Goal: Complete application form: Complete application form

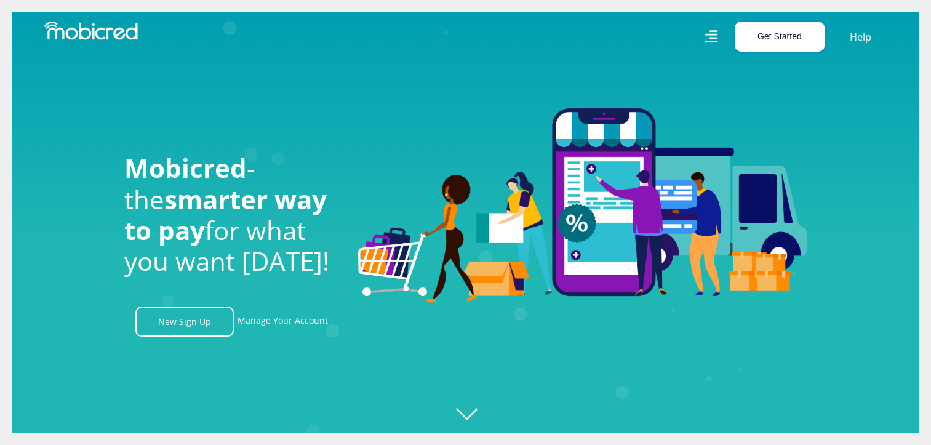
click at [759, 38] on button "Get Started" at bounding box center [780, 37] width 90 height 30
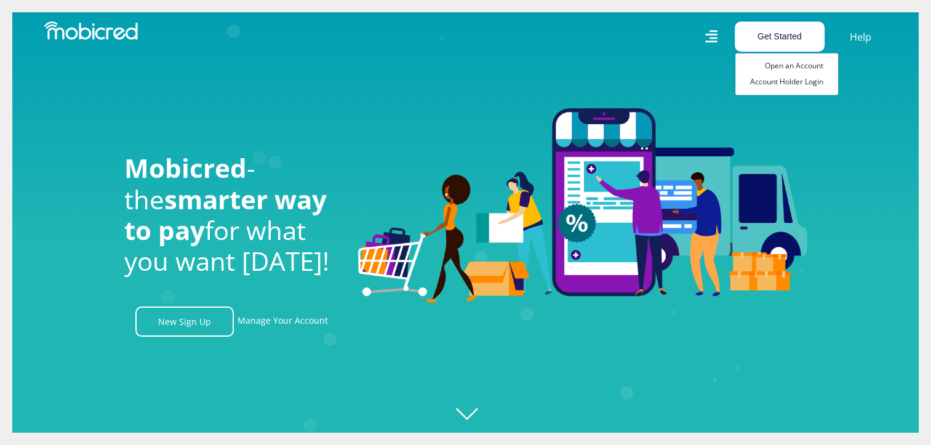
scroll to position [0, 1578]
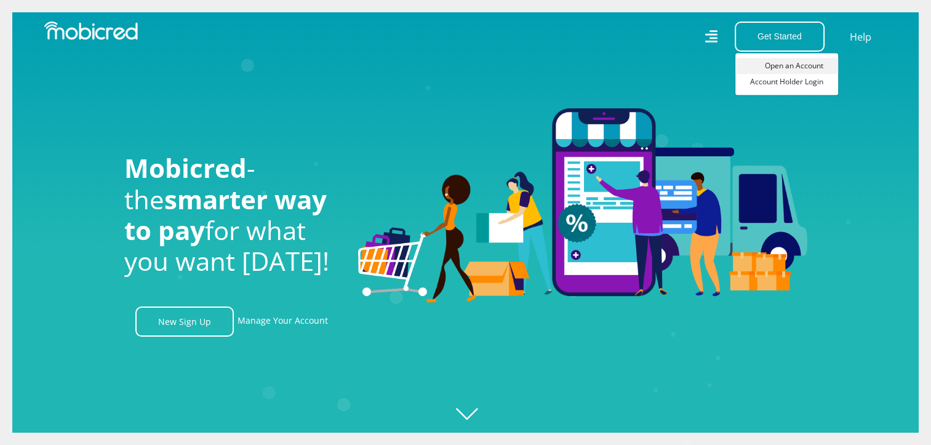
click at [784, 63] on link "Open an Account" at bounding box center [787, 66] width 103 height 16
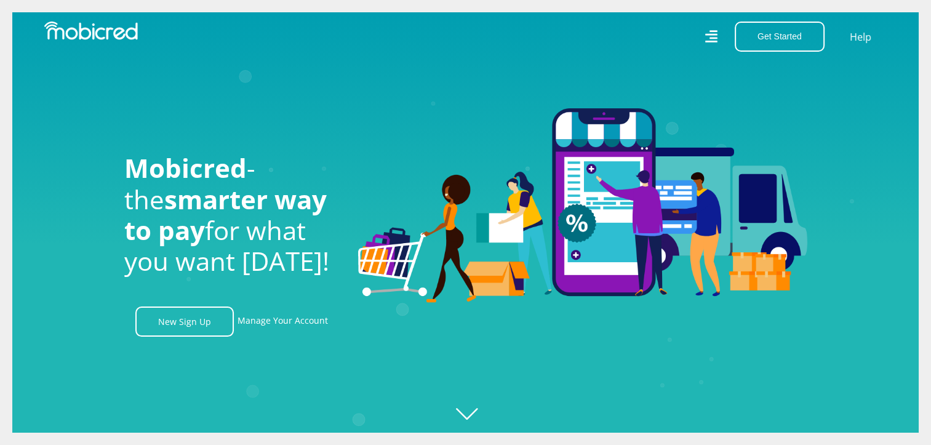
scroll to position [0, 2280]
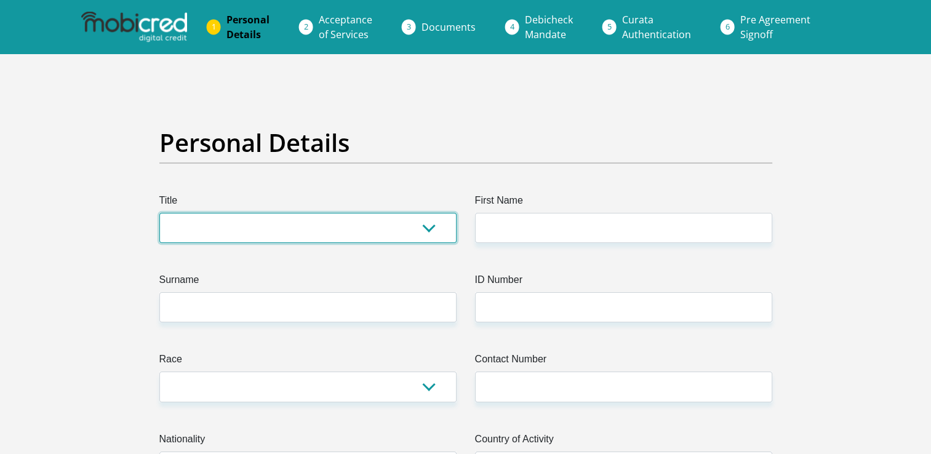
click at [424, 228] on select "Mr Ms Mrs Dr Other" at bounding box center [307, 228] width 297 height 30
select select "Mr"
click at [159, 213] on select "Mr Ms Mrs Dr Other" at bounding box center [307, 228] width 297 height 30
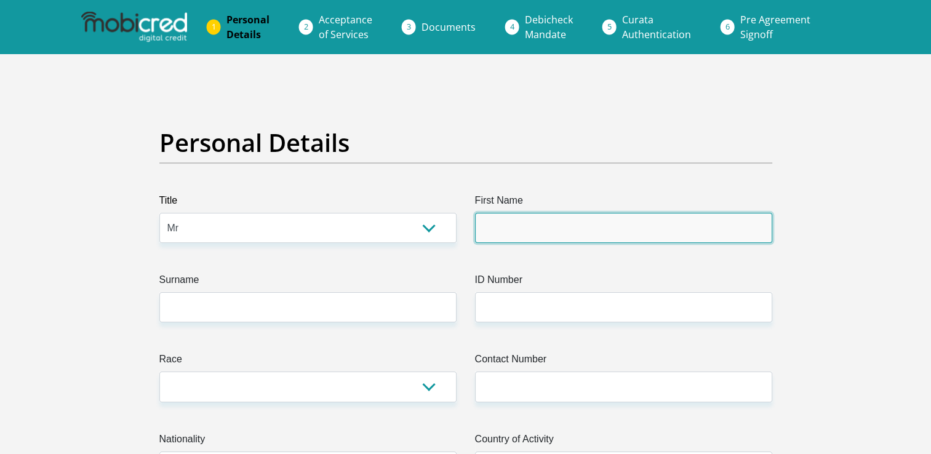
click at [532, 228] on input "First Name" at bounding box center [623, 228] width 297 height 30
type input "Tyran"
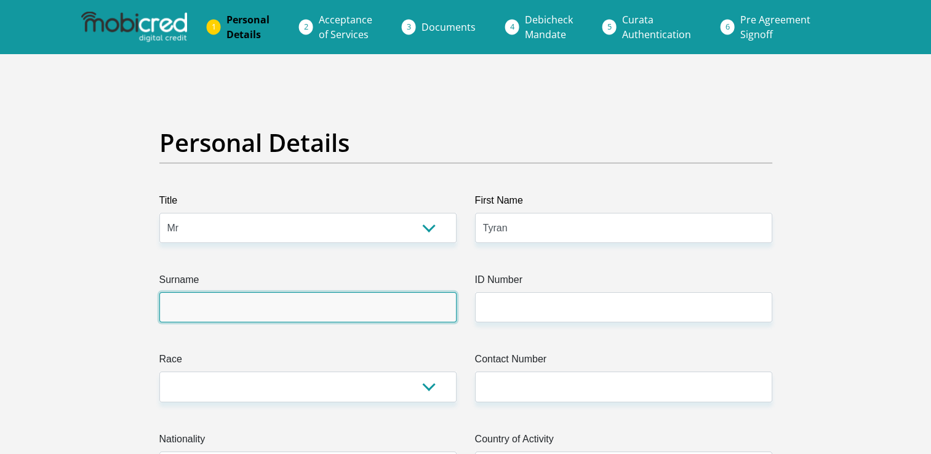
click at [294, 312] on input "Surname" at bounding box center [307, 307] width 297 height 30
type input "Moraites"
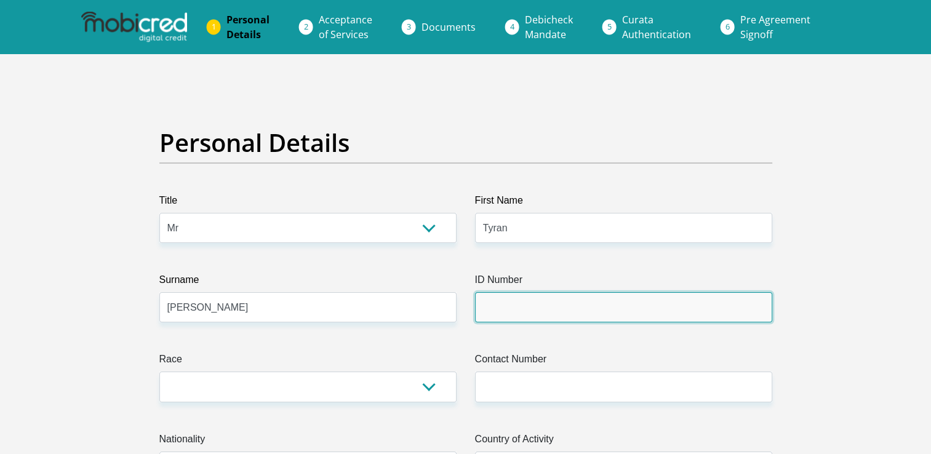
click at [523, 310] on input "ID Number" at bounding box center [623, 307] width 297 height 30
type input "9303245296081"
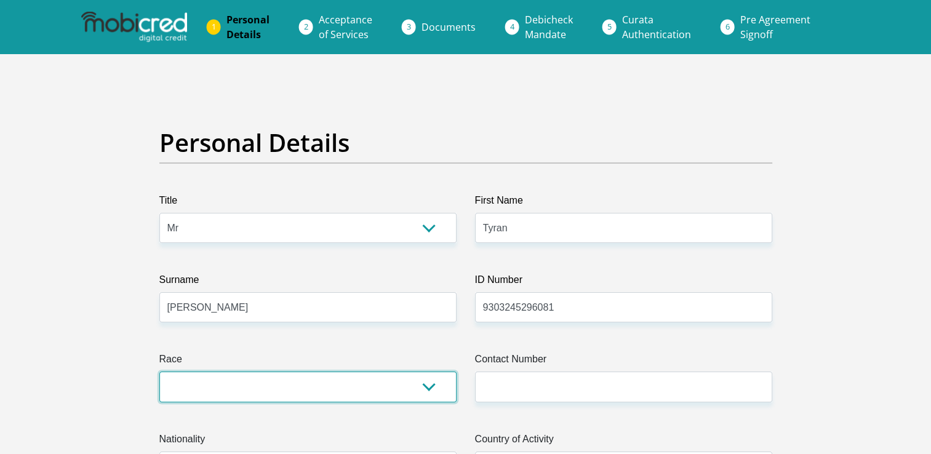
click at [432, 388] on select "Black Coloured Indian White Other" at bounding box center [307, 387] width 297 height 30
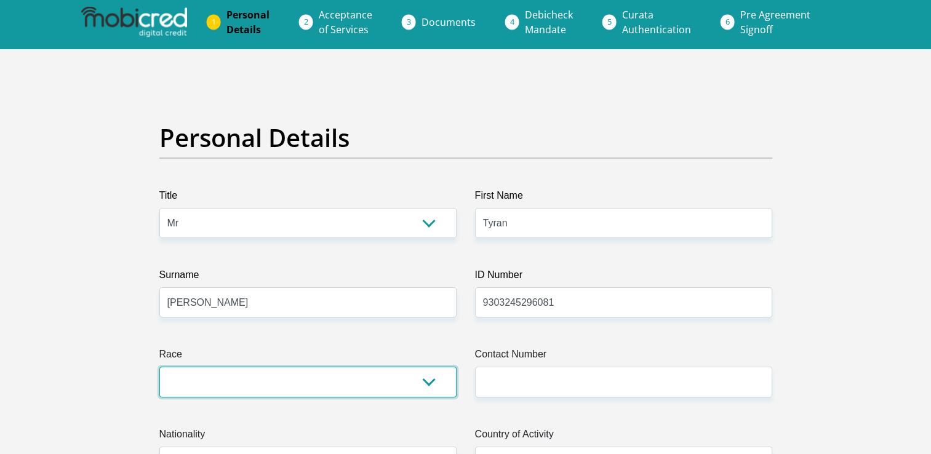
scroll to position [32, 0]
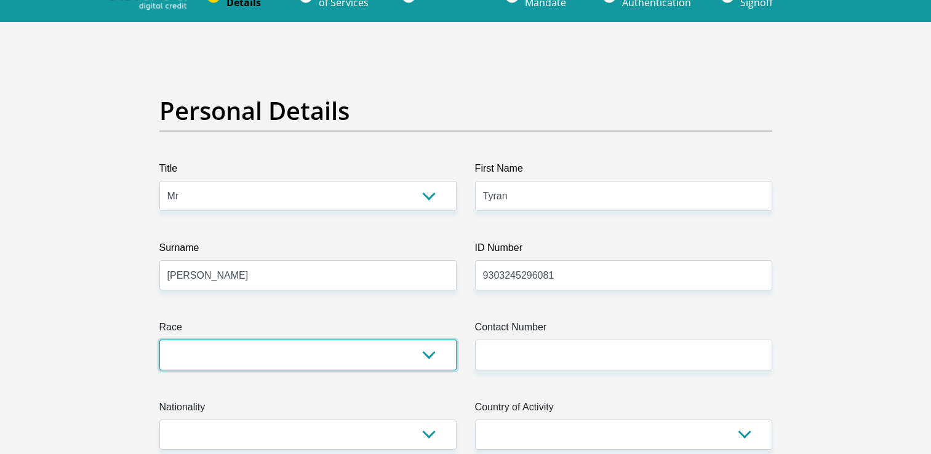
click at [428, 351] on select "Black Coloured Indian White Other" at bounding box center [307, 355] width 297 height 30
click at [430, 356] on select "Black Coloured Indian White Other" at bounding box center [307, 355] width 297 height 30
select select "4"
click at [159, 340] on select "Black Coloured Indian White Other" at bounding box center [307, 355] width 297 height 30
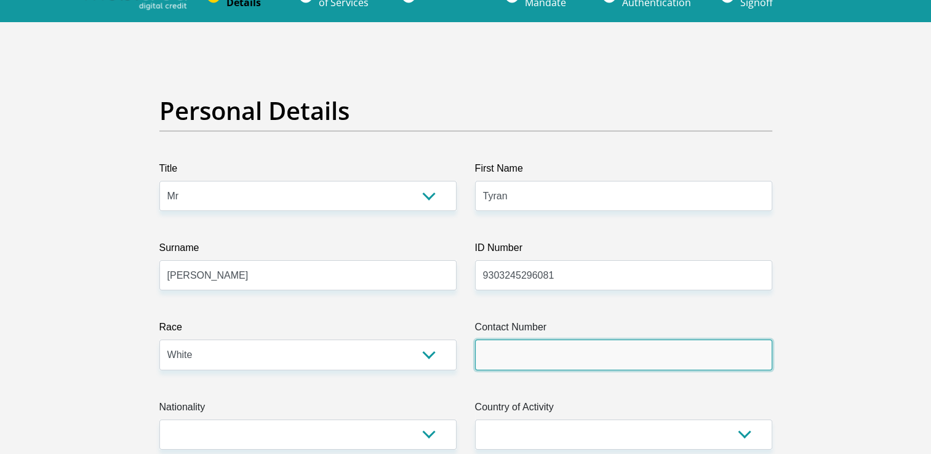
click at [509, 359] on input "Contact Number" at bounding box center [623, 355] width 297 height 30
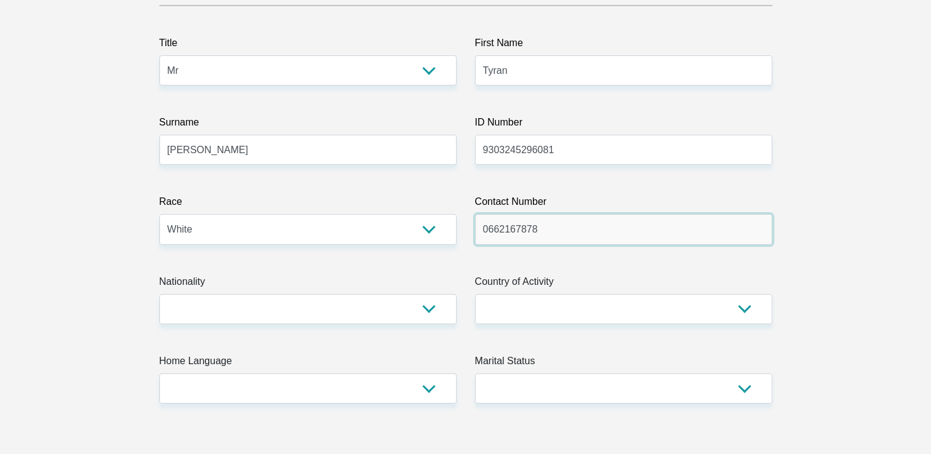
scroll to position [261, 0]
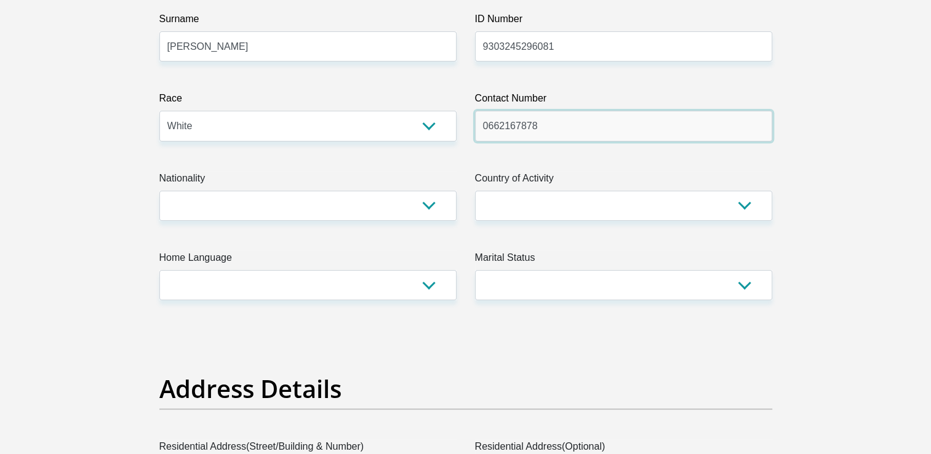
type input "0662167878"
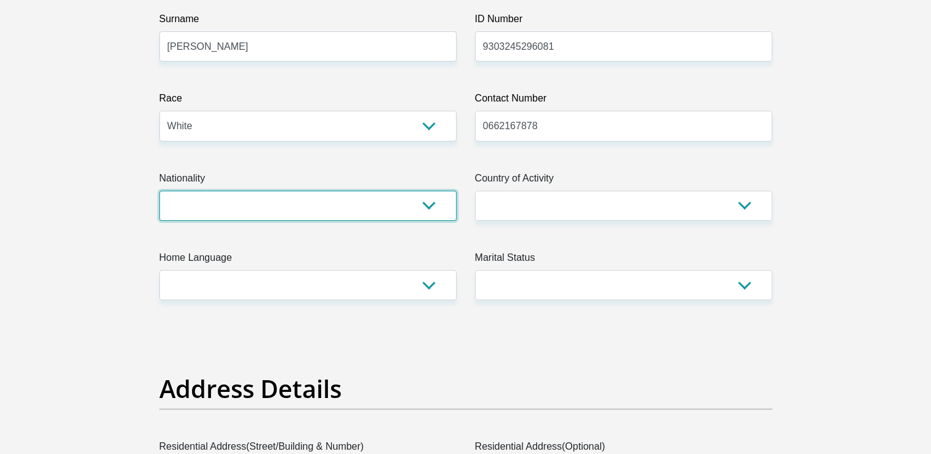
click at [427, 204] on select "South Africa Afghanistan Aland Islands Albania Algeria America Samoa American V…" at bounding box center [307, 206] width 297 height 30
select select "ZAF"
click at [159, 191] on select "South Africa Afghanistan Aland Islands Albania Algeria America Samoa American V…" at bounding box center [307, 206] width 297 height 30
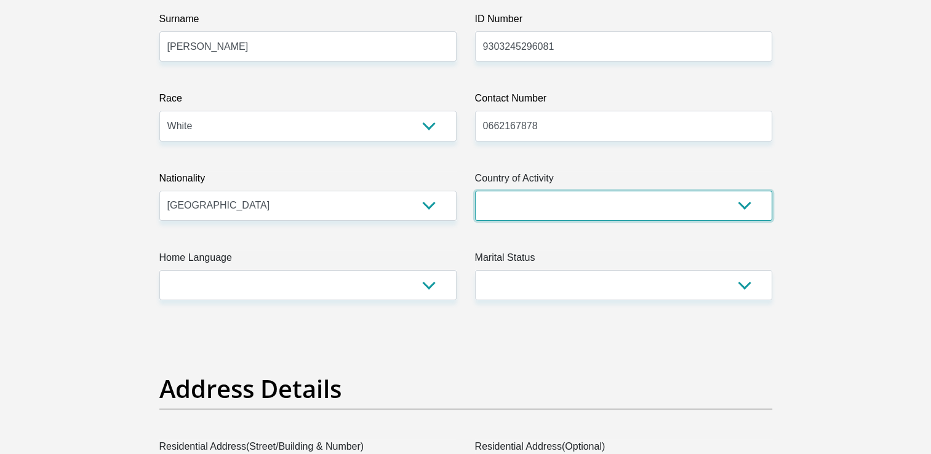
click at [749, 207] on select "South Africa Afghanistan Aland Islands Albania Algeria America Samoa American V…" at bounding box center [623, 206] width 297 height 30
select select "ZAF"
click at [475, 191] on select "South Africa Afghanistan Aland Islands Albania Algeria America Samoa American V…" at bounding box center [623, 206] width 297 height 30
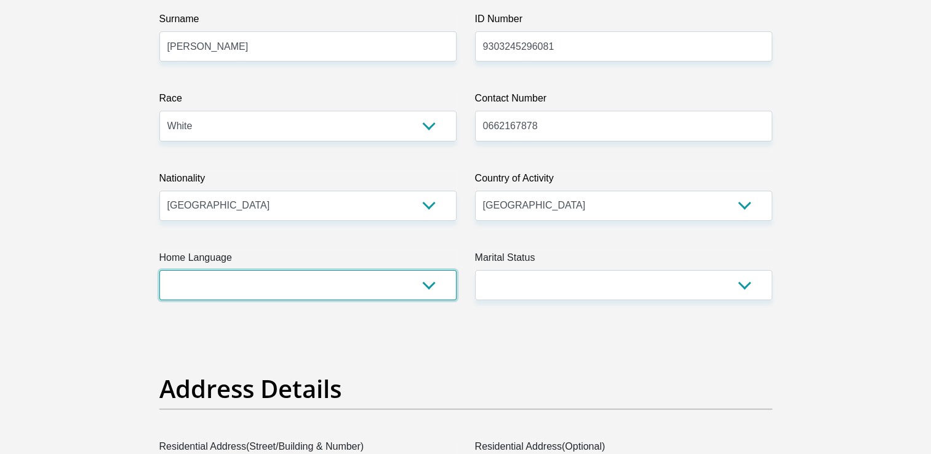
click at [427, 286] on select "Afrikaans English Sepedi South Ndebele Southern Sotho Swati Tsonga Tswana Venda…" at bounding box center [307, 285] width 297 height 30
select select "eng"
click at [159, 270] on select "Afrikaans English Sepedi South Ndebele Southern Sotho Swati Tsonga Tswana Venda…" at bounding box center [307, 285] width 297 height 30
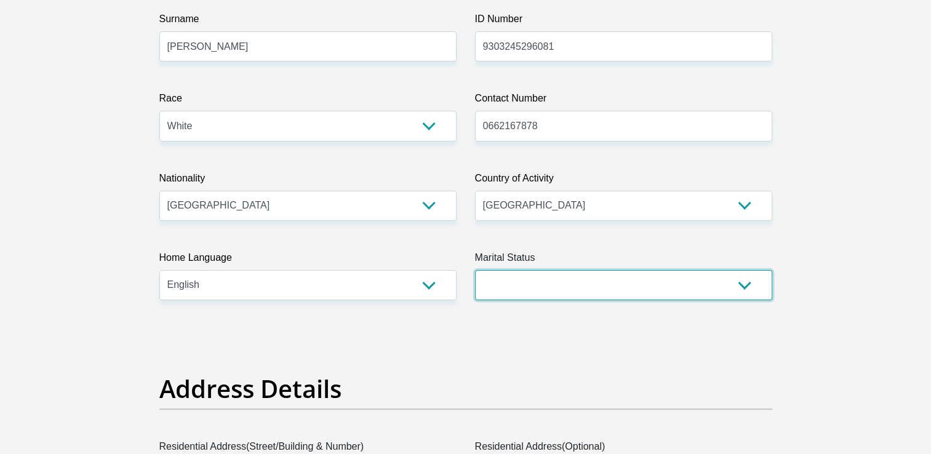
click at [739, 286] on select "Married ANC Single Divorced Widowed Married COP or Customary Law" at bounding box center [623, 285] width 297 height 30
select select "1"
click at [475, 270] on select "Married ANC Single Divorced Widowed Married COP or Customary Law" at bounding box center [623, 285] width 297 height 30
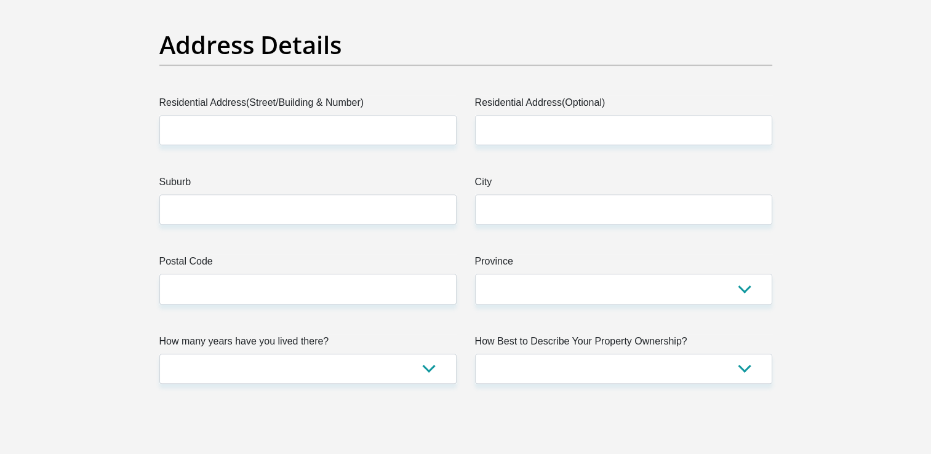
scroll to position [639, 0]
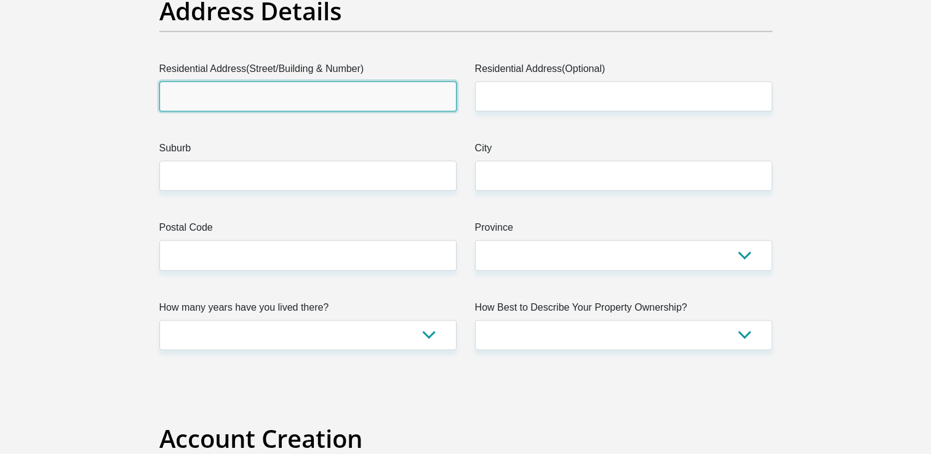
click at [236, 97] on input "Residential Address(Street/Building & Number)" at bounding box center [307, 96] width 297 height 30
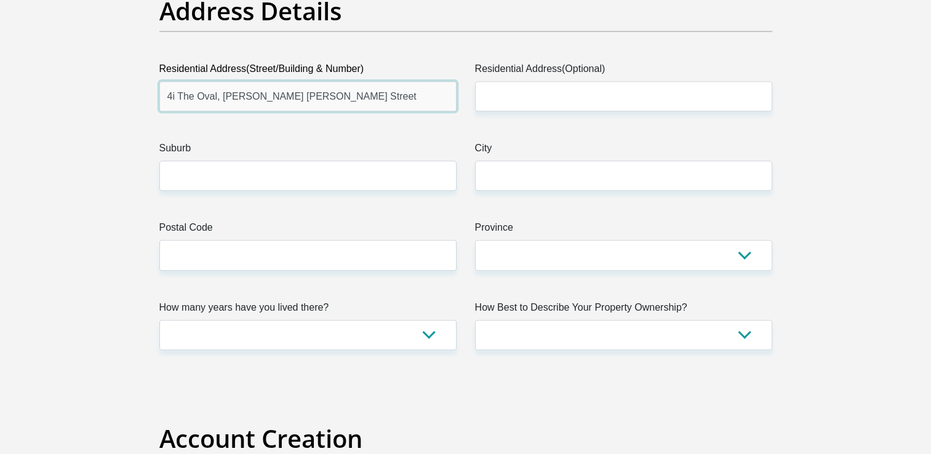
type input "4i The Oval, Wilkins Bunting Street"
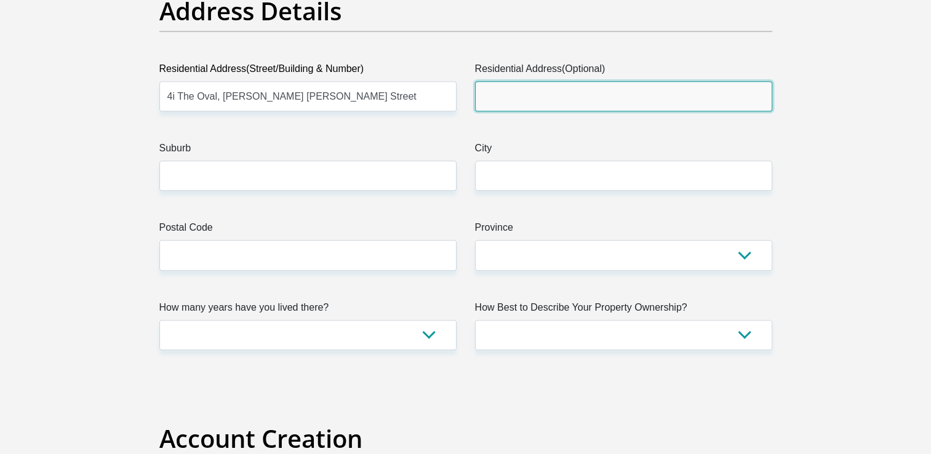
click at [521, 91] on input "Residential Address(Optional)" at bounding box center [623, 96] width 297 height 30
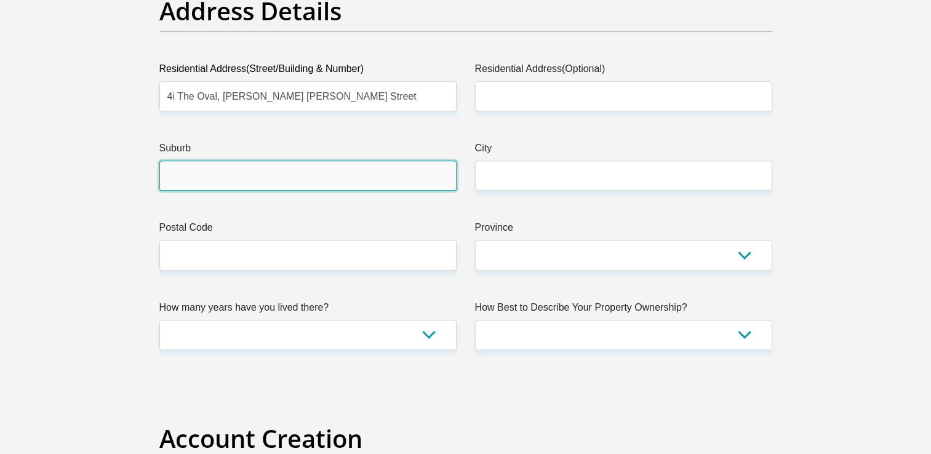
click at [292, 182] on input "Suburb" at bounding box center [307, 176] width 297 height 30
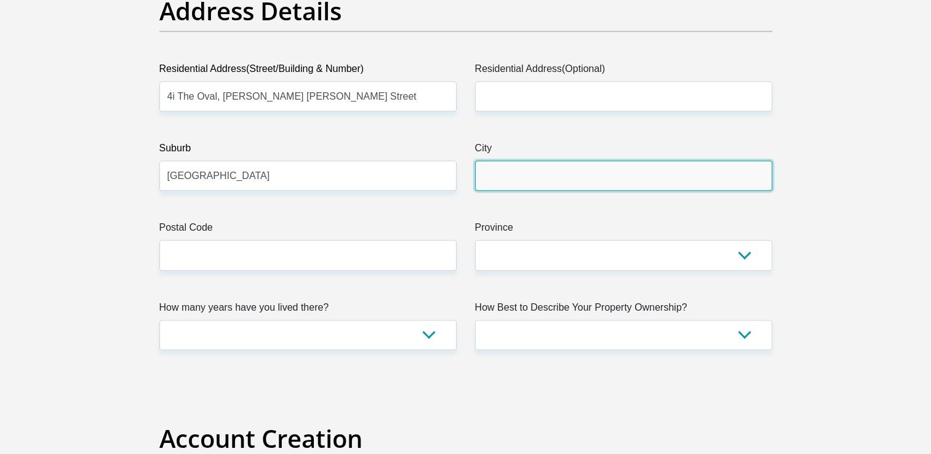
click at [561, 176] on input "City" at bounding box center [623, 176] width 297 height 30
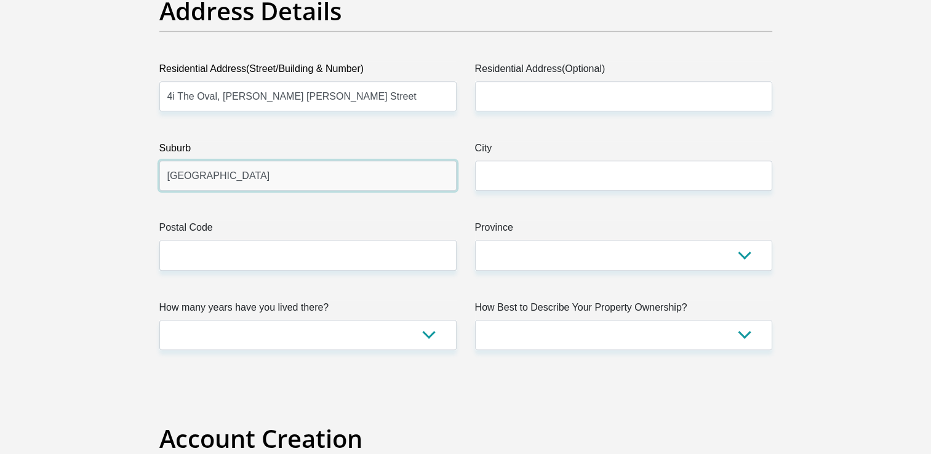
click at [283, 182] on input "Pretoria" at bounding box center [307, 176] width 297 height 30
type input "P"
type input "Mooikloof"
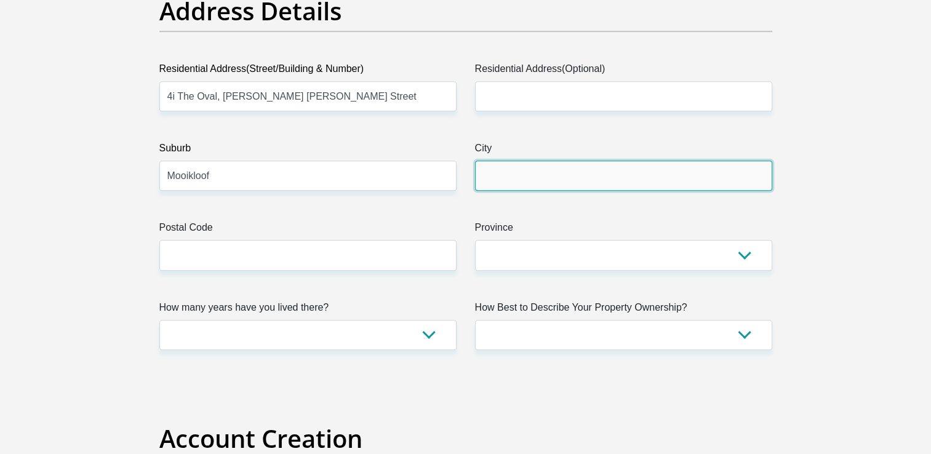
click at [510, 171] on input "City" at bounding box center [623, 176] width 297 height 30
type input "Pretroria"
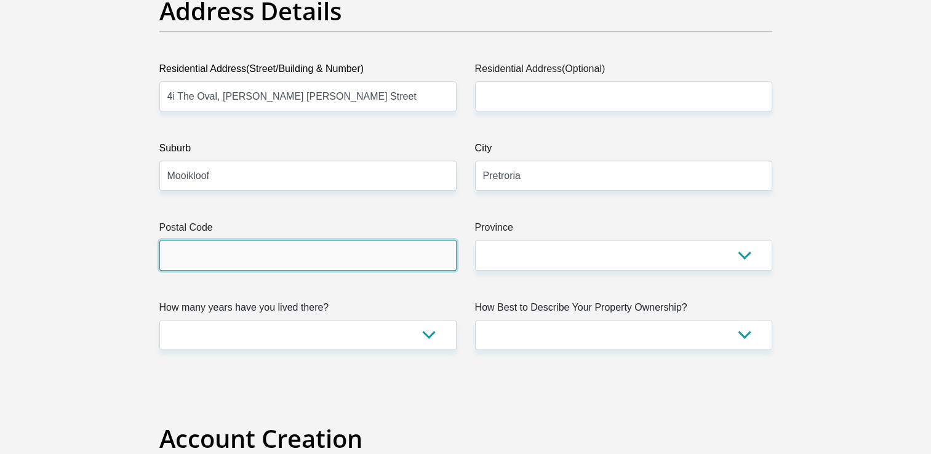
click at [380, 260] on input "Postal Code" at bounding box center [307, 255] width 297 height 30
type input "0081"
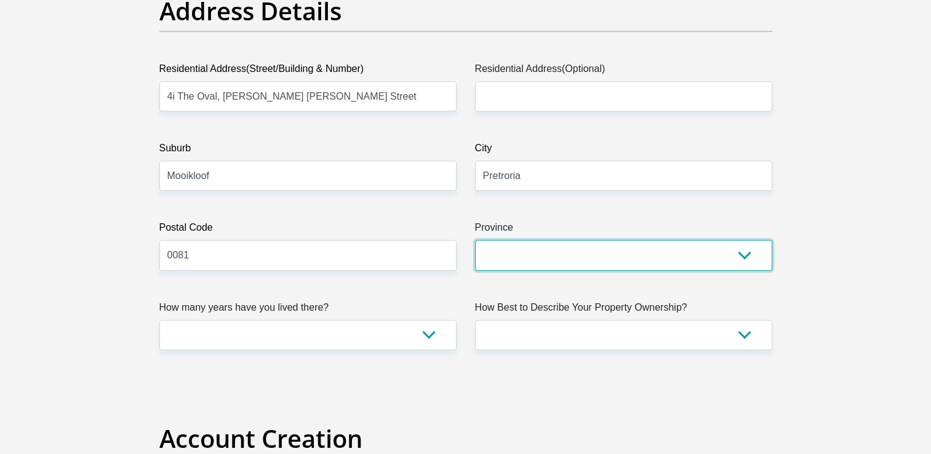
click at [637, 252] on select "Eastern Cape Free State Gauteng KwaZulu-Natal Limpopo Mpumalanga Northern Cape …" at bounding box center [623, 255] width 297 height 30
select select "Gauteng"
click at [475, 240] on select "Eastern Cape Free State Gauteng KwaZulu-Natal Limpopo Mpumalanga Northern Cape …" at bounding box center [623, 255] width 297 height 30
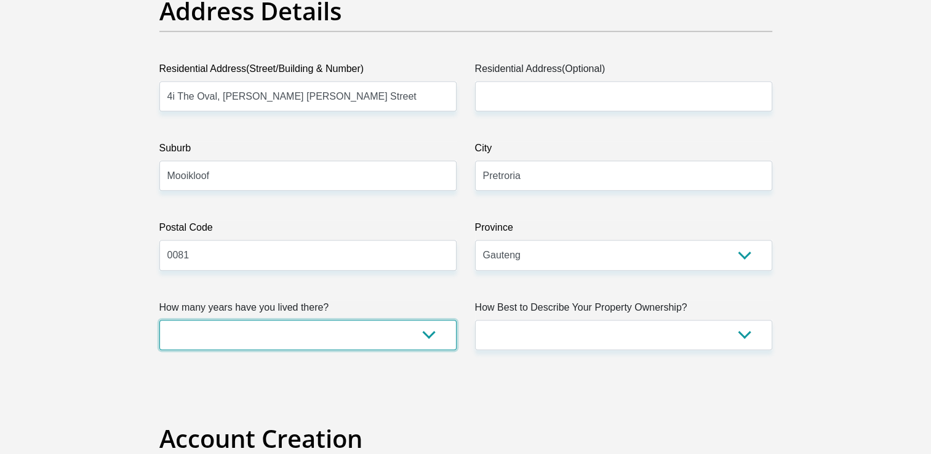
click at [309, 326] on select "less than 1 year 1-3 years 3-5 years 5+ years" at bounding box center [307, 335] width 297 height 30
select select "5"
click at [159, 320] on select "less than 1 year 1-3 years 3-5 years 5+ years" at bounding box center [307, 335] width 297 height 30
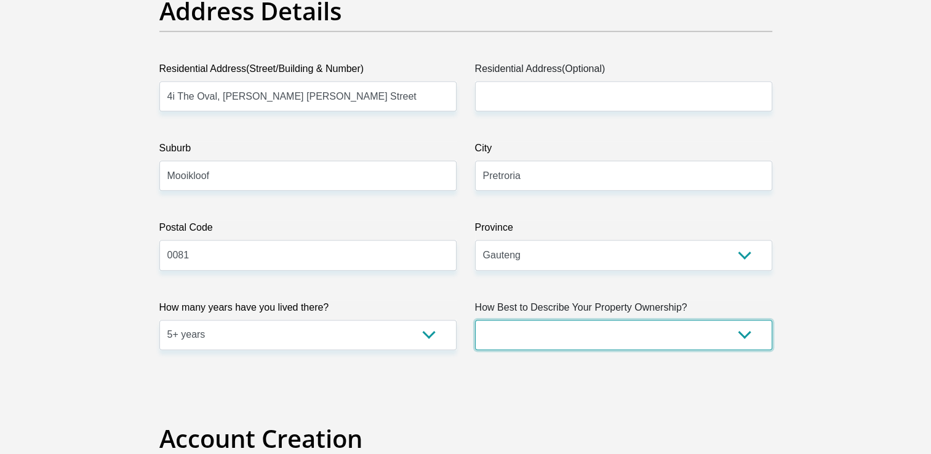
click at [687, 326] on select "Owned Rented Family Owned Company Dwelling" at bounding box center [623, 335] width 297 height 30
select select "Owned"
click at [475, 320] on select "Owned Rented Family Owned Company Dwelling" at bounding box center [623, 335] width 297 height 30
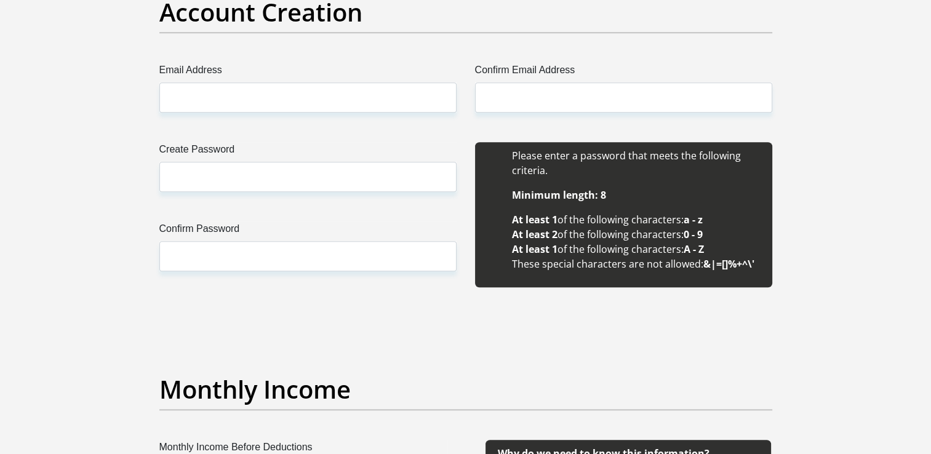
scroll to position [1066, 0]
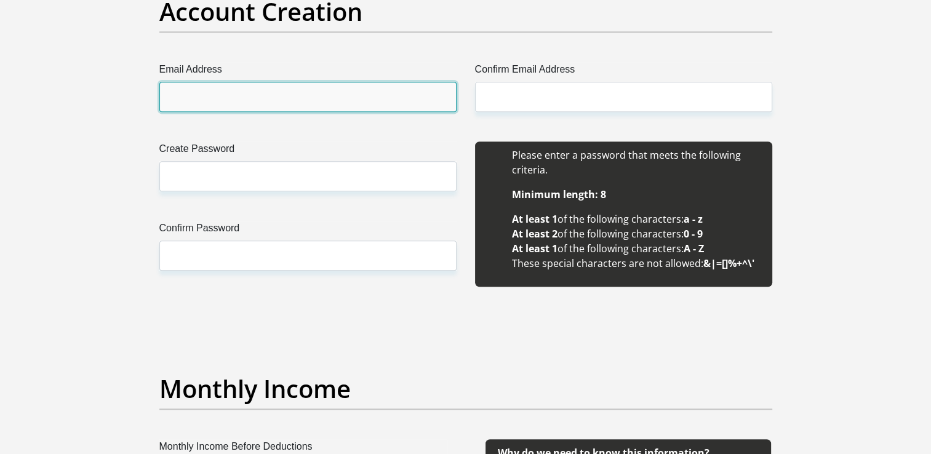
click at [241, 95] on input "Email Address" at bounding box center [307, 97] width 297 height 30
type input "moraitestyran@gmail.com"
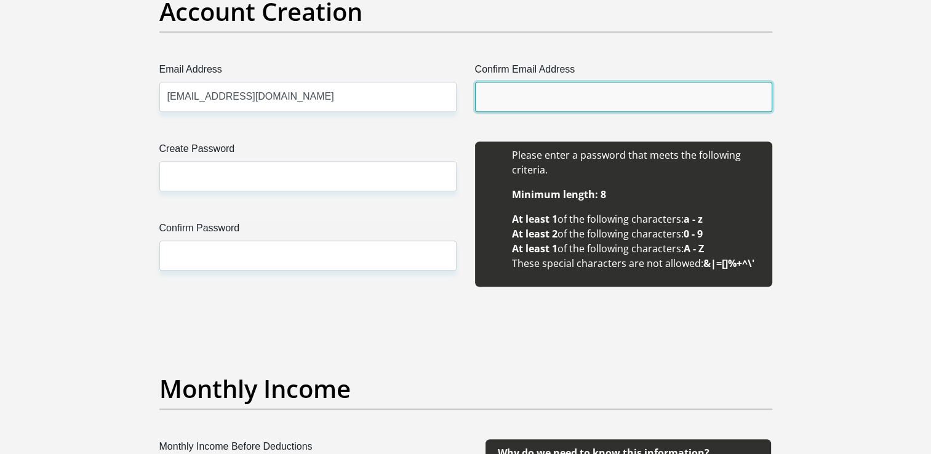
type input "moraitestyran@gmail.com"
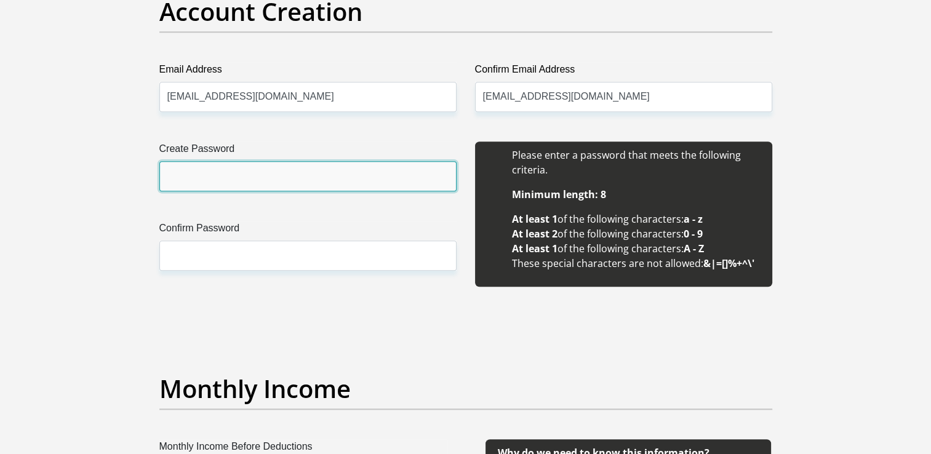
click at [208, 171] on input "Create Password" at bounding box center [307, 176] width 297 height 30
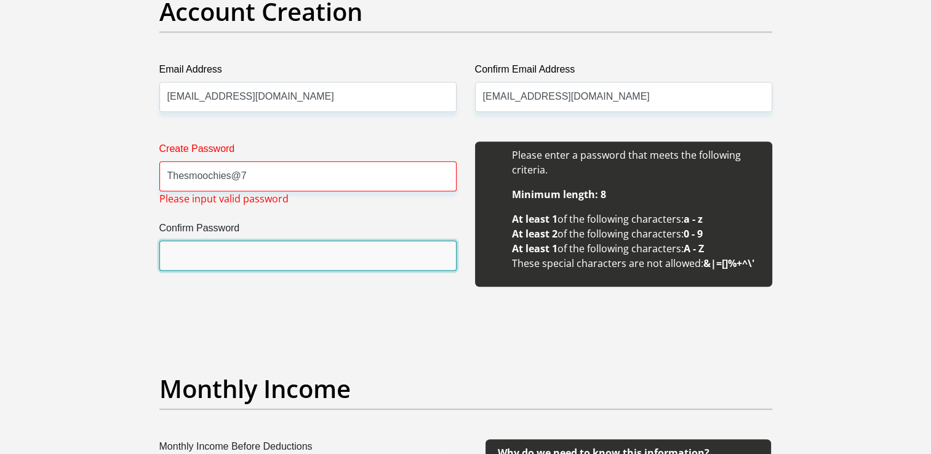
click at [199, 251] on input "Confirm Password" at bounding box center [307, 256] width 297 height 30
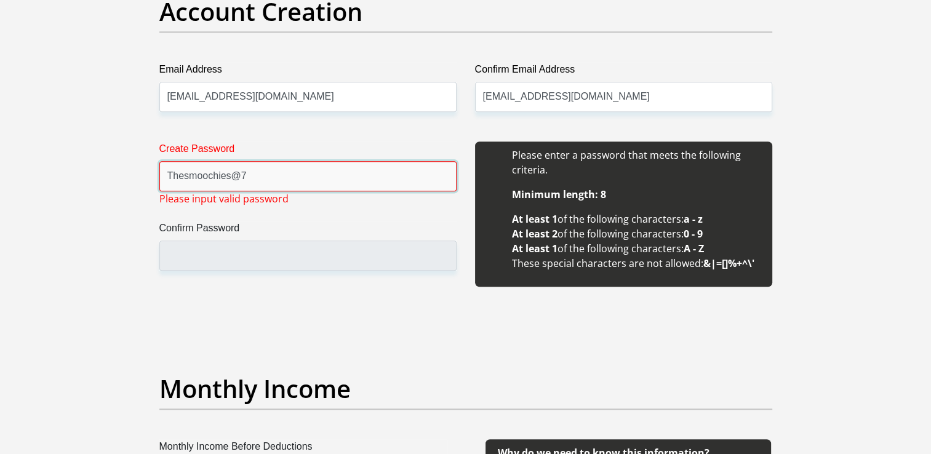
click at [279, 177] on input "Thesmoochies@7" at bounding box center [307, 176] width 297 height 30
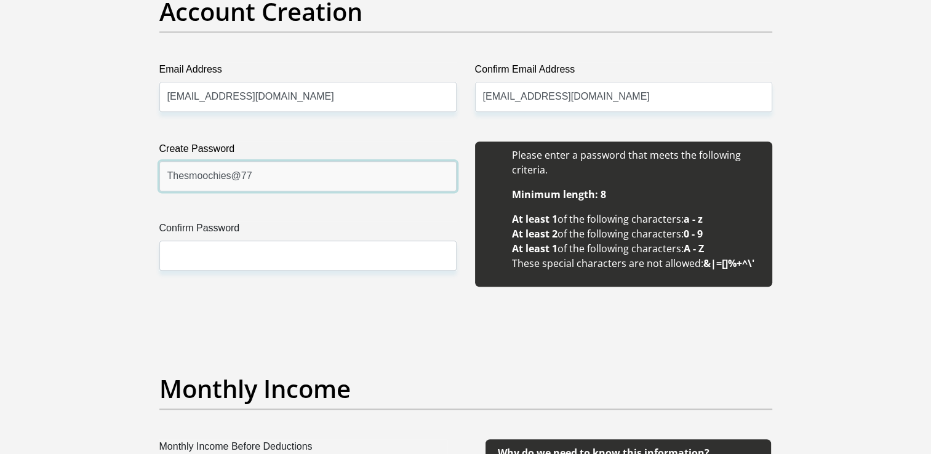
type input "Thesmoochies@77"
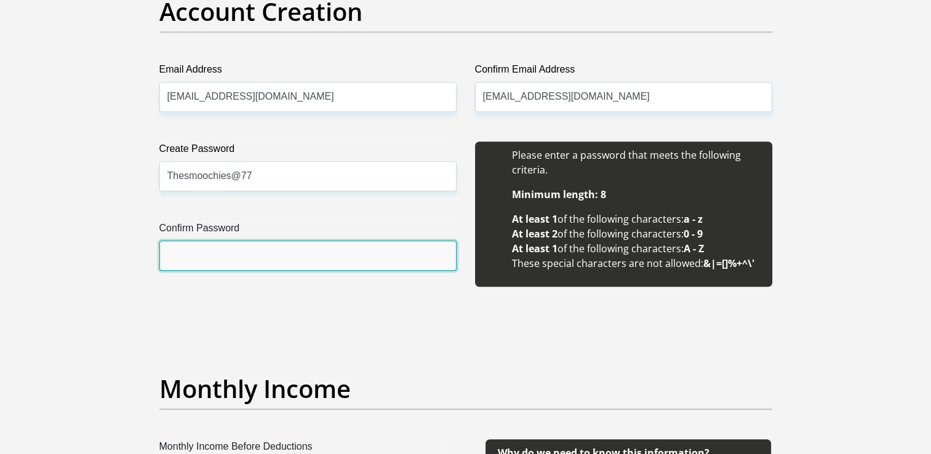
click at [200, 260] on input "Confirm Password" at bounding box center [307, 256] width 297 height 30
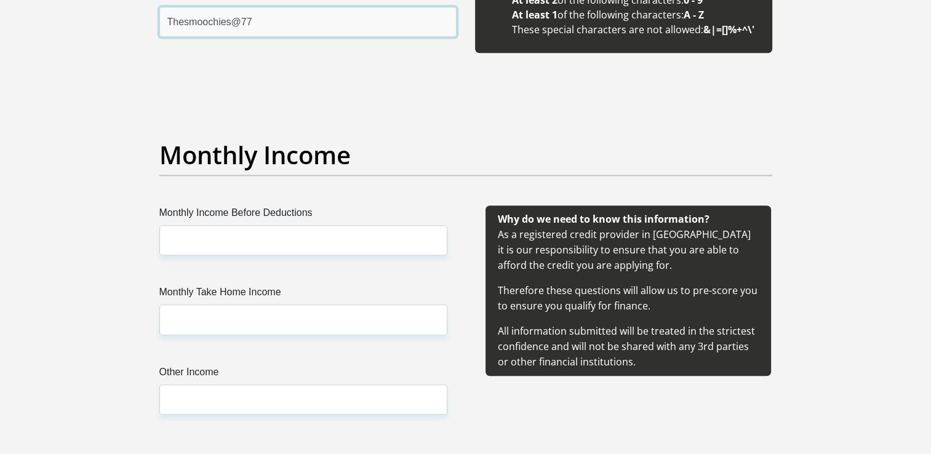
scroll to position [1301, 0]
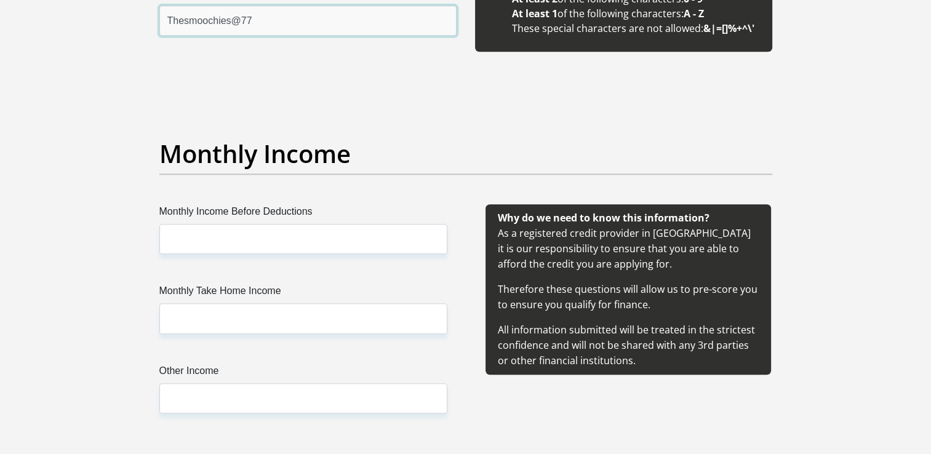
type input "Thesmoochies@77"
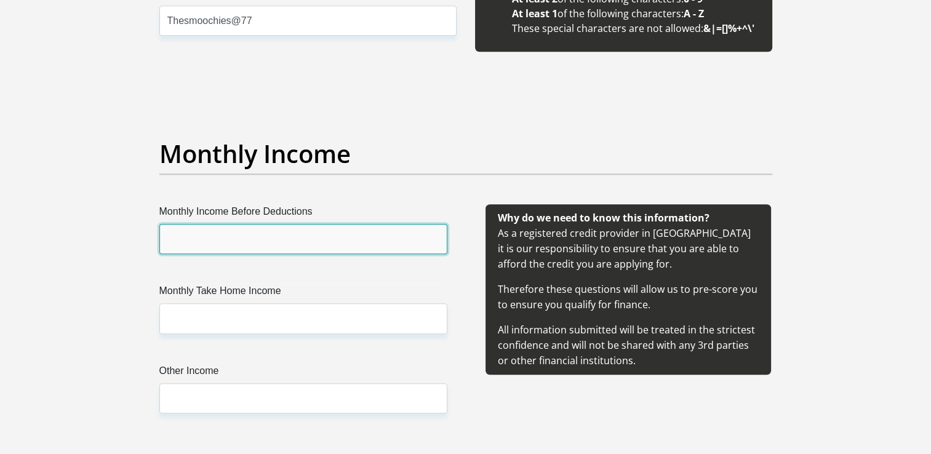
click at [274, 236] on input "Monthly Income Before Deductions" at bounding box center [303, 239] width 288 height 30
type input "60000"
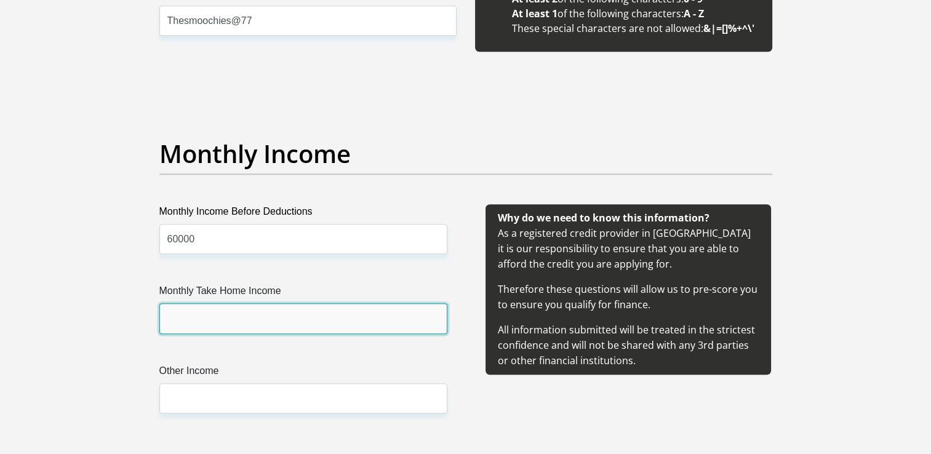
click at [251, 316] on input "Monthly Take Home Income" at bounding box center [303, 319] width 288 height 30
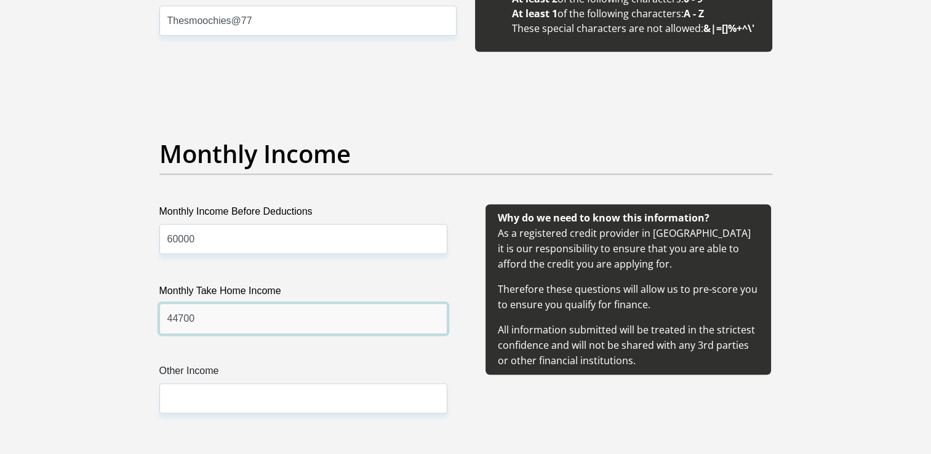
type input "44700"
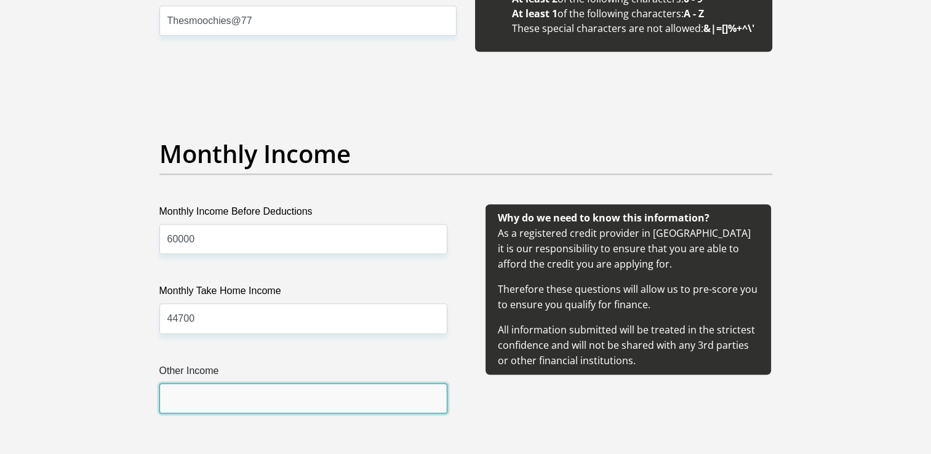
click at [217, 395] on input "Other Income" at bounding box center [303, 399] width 288 height 30
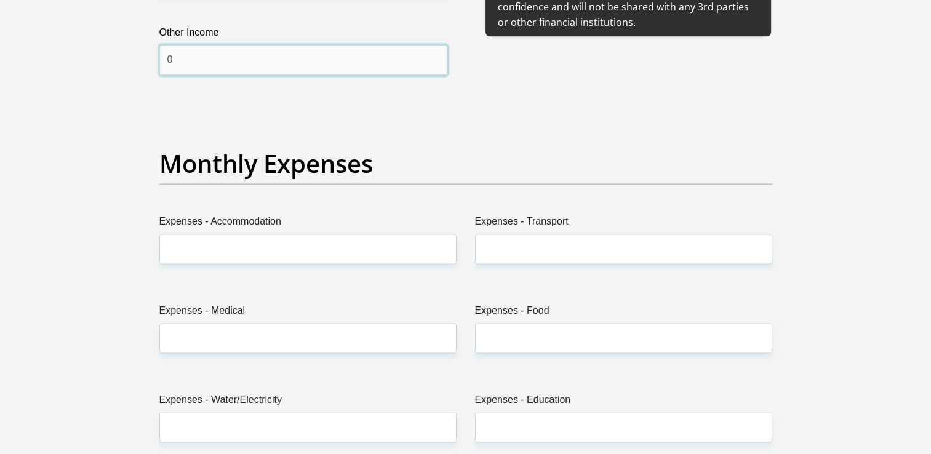
scroll to position [1645, 0]
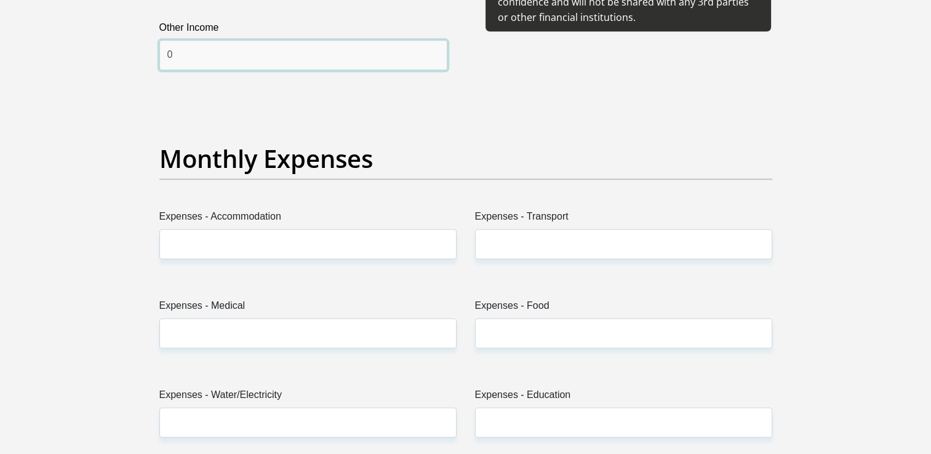
type input "0"
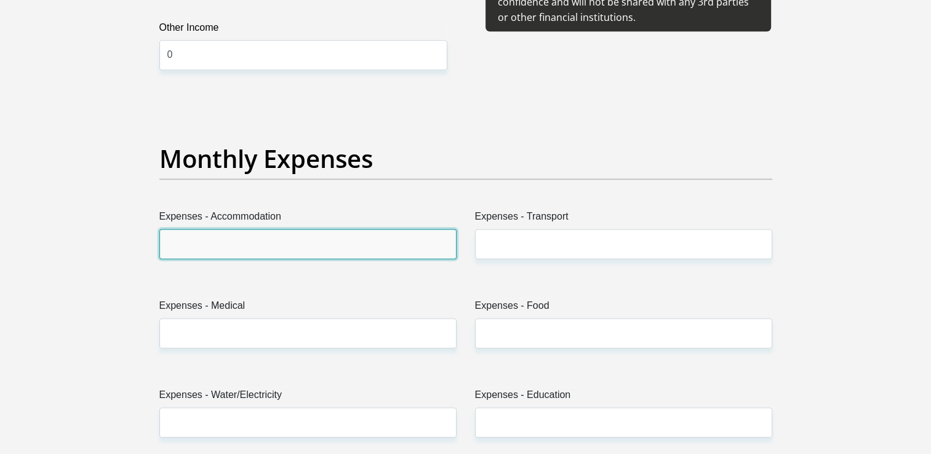
click at [227, 239] on input "Expenses - Accommodation" at bounding box center [307, 244] width 297 height 30
type input "8200"
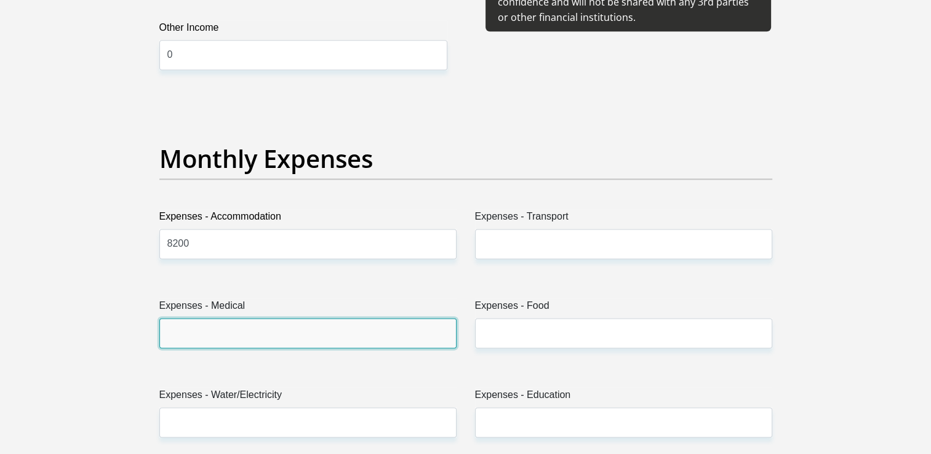
click at [217, 332] on input "Expenses - Medical" at bounding box center [307, 333] width 297 height 30
type input "4500"
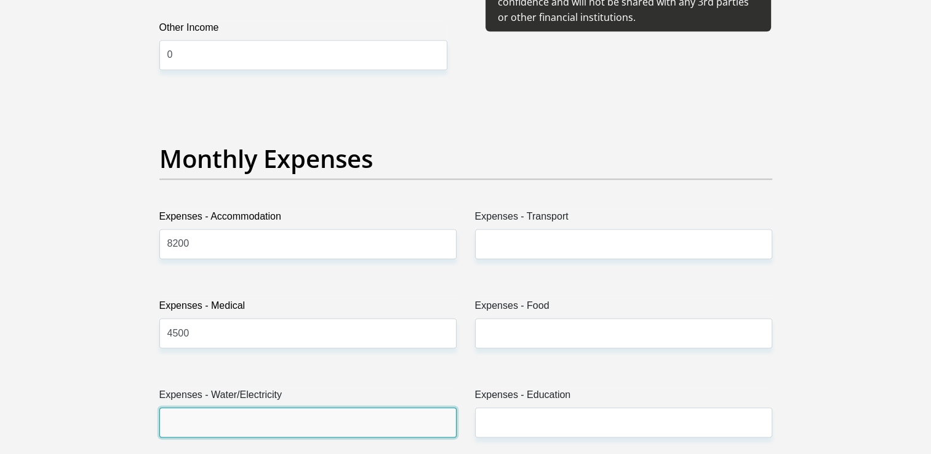
click at [219, 419] on input "Expenses - Water/Electricity" at bounding box center [307, 423] width 297 height 30
type input "500"
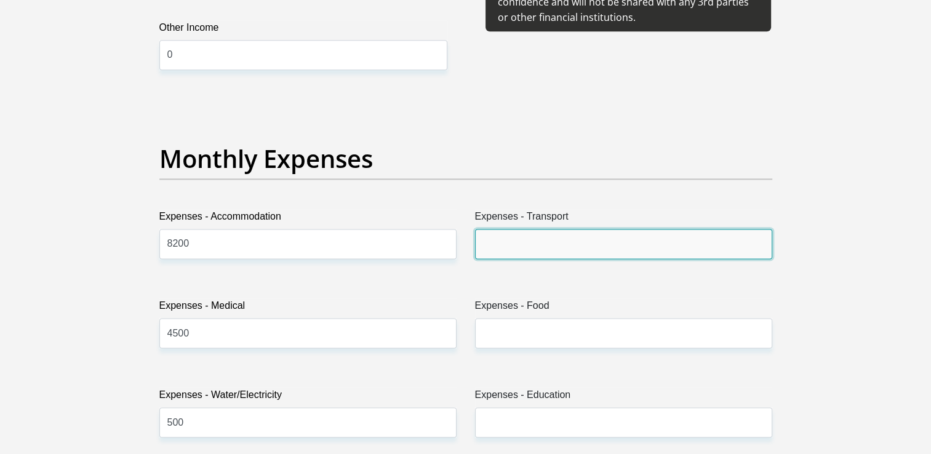
click at [574, 240] on input "Expenses - Transport" at bounding box center [623, 244] width 297 height 30
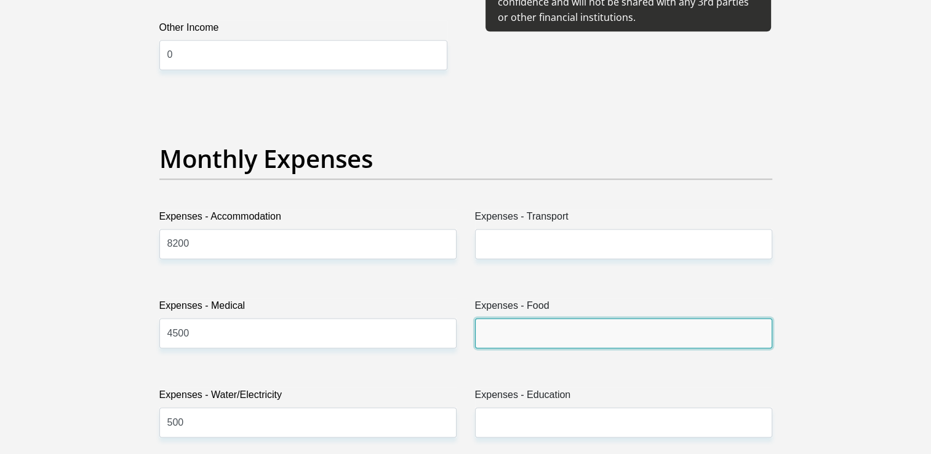
click at [492, 336] on input "Expenses - Food" at bounding box center [623, 333] width 297 height 30
type input "3000"
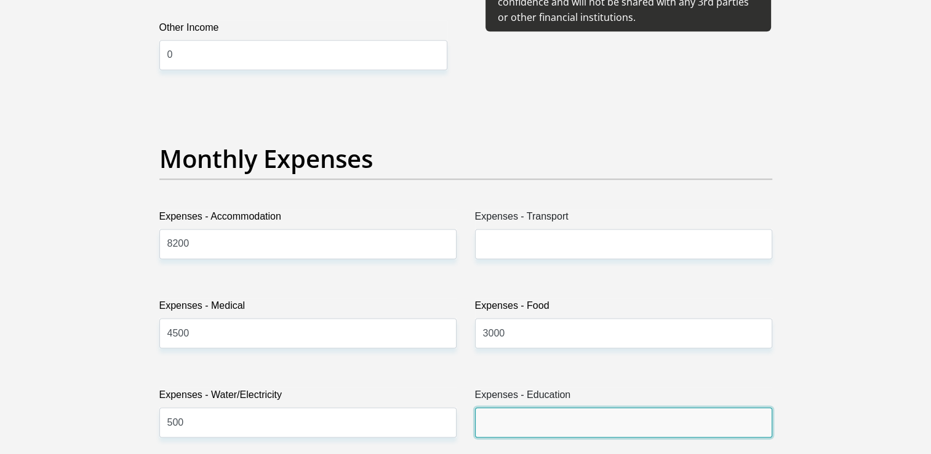
click at [495, 424] on input "Expenses - Education" at bounding box center [623, 423] width 297 height 30
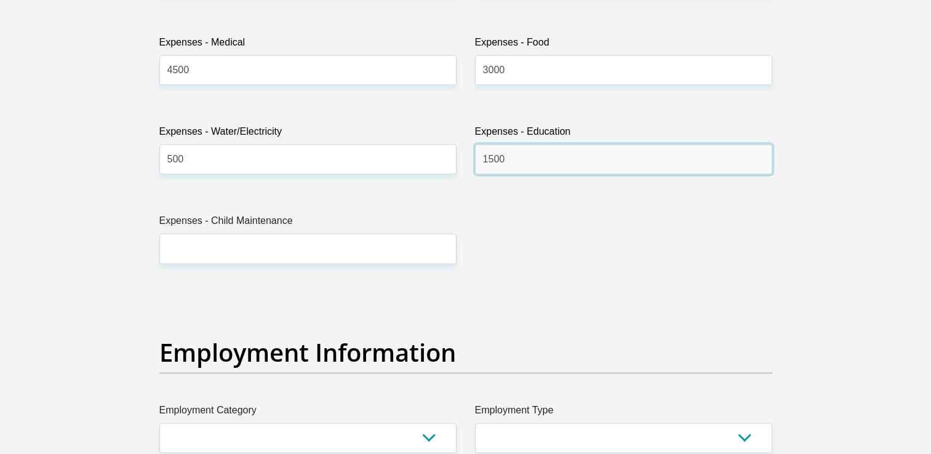
scroll to position [1912, 0]
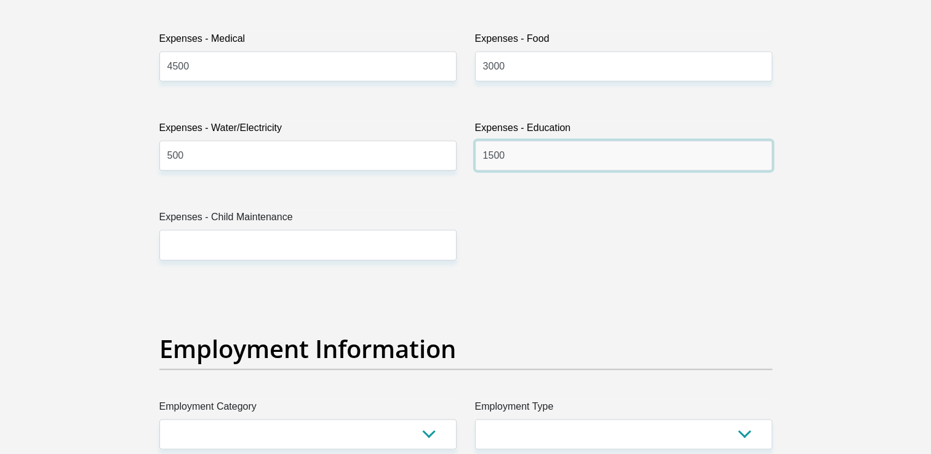
type input "1500"
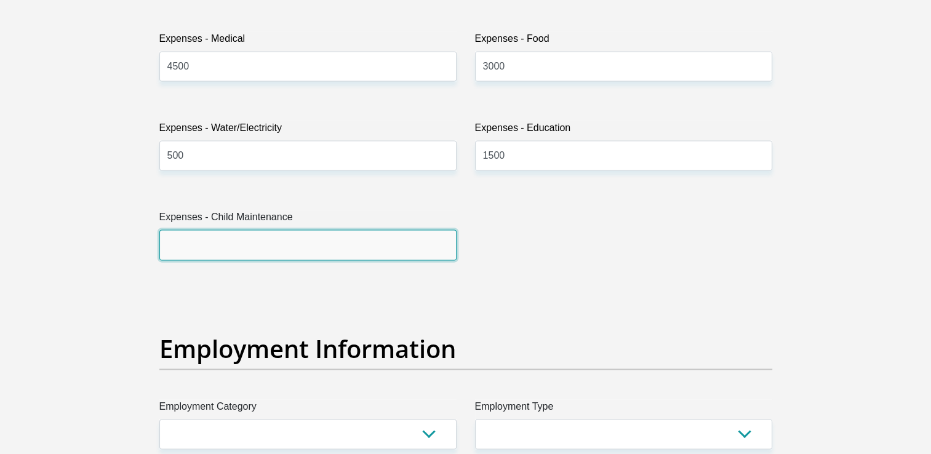
click at [214, 238] on input "Expenses - Child Maintenance" at bounding box center [307, 245] width 297 height 30
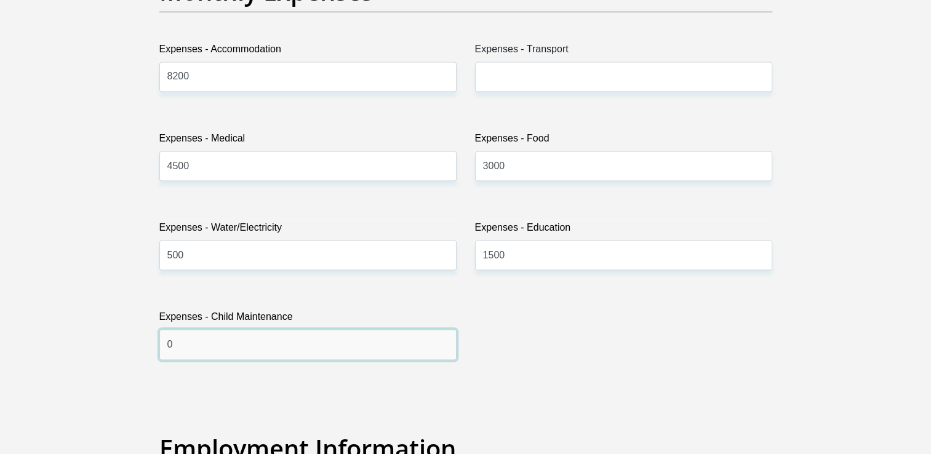
scroll to position [1812, 0]
type input "0"
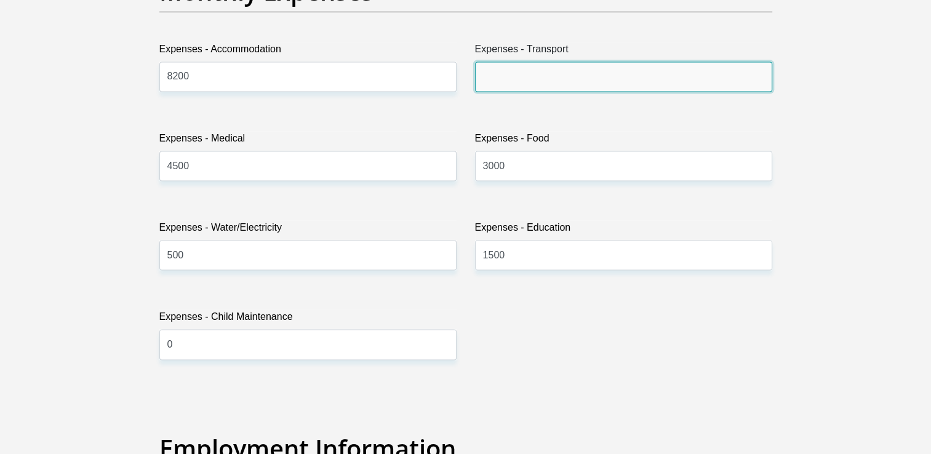
click at [499, 89] on input "Expenses - Transport" at bounding box center [623, 77] width 297 height 30
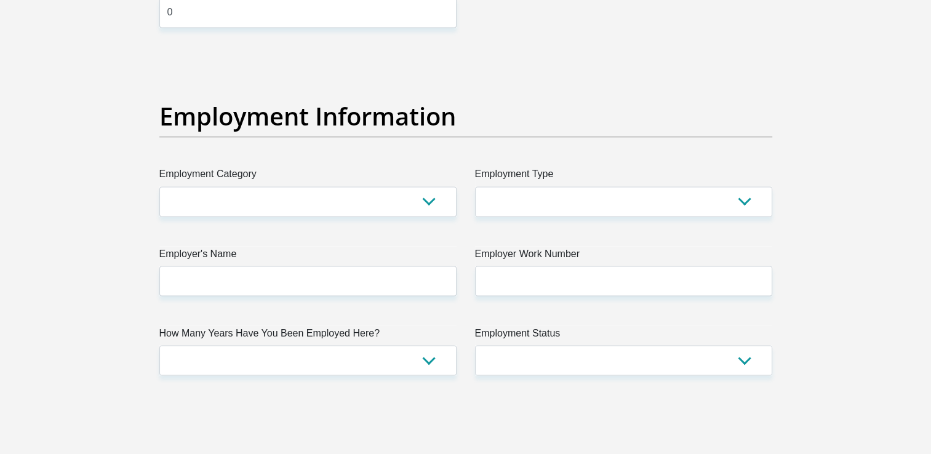
scroll to position [2145, 0]
type input "5000"
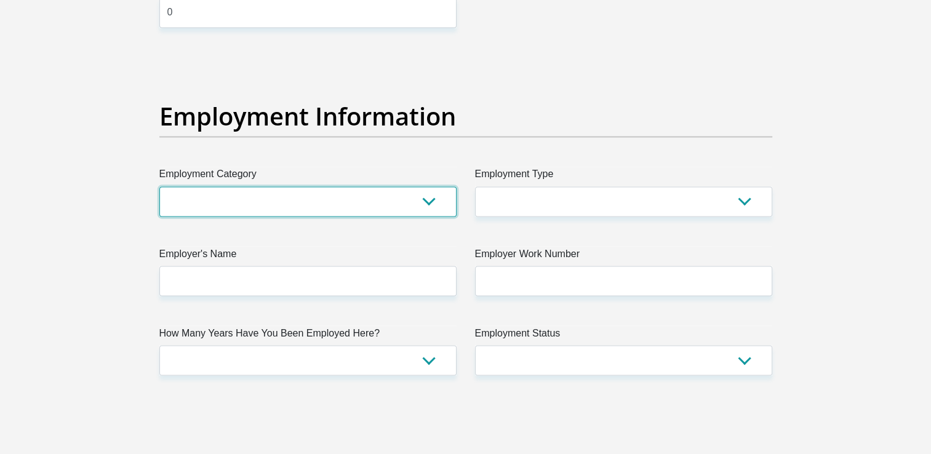
click at [408, 198] on select "AGRICULTURE ALCOHOL & TOBACCO CONSTRUCTION MATERIALS METALLURGY EQUIPMENT FOR R…" at bounding box center [307, 202] width 297 height 30
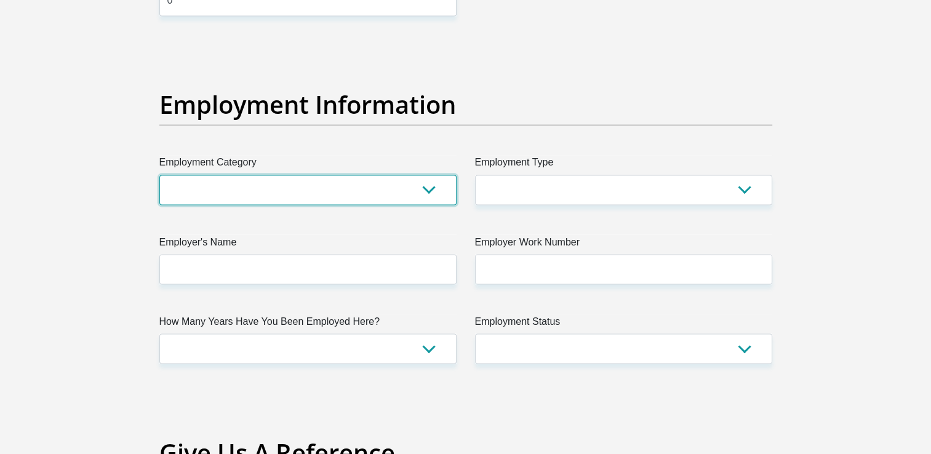
scroll to position [2277, 0]
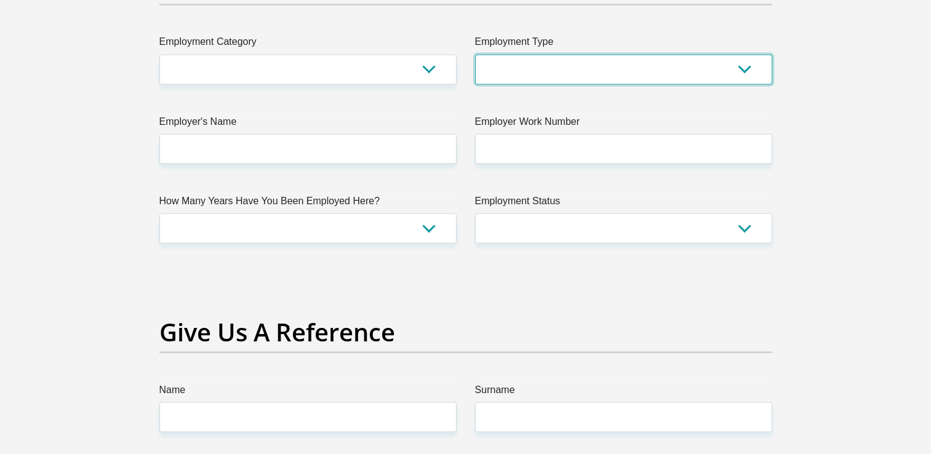
click at [737, 70] on select "College/Lecturer Craft Seller Creative Driver Executive Farmer Forces - Non Com…" at bounding box center [623, 69] width 297 height 30
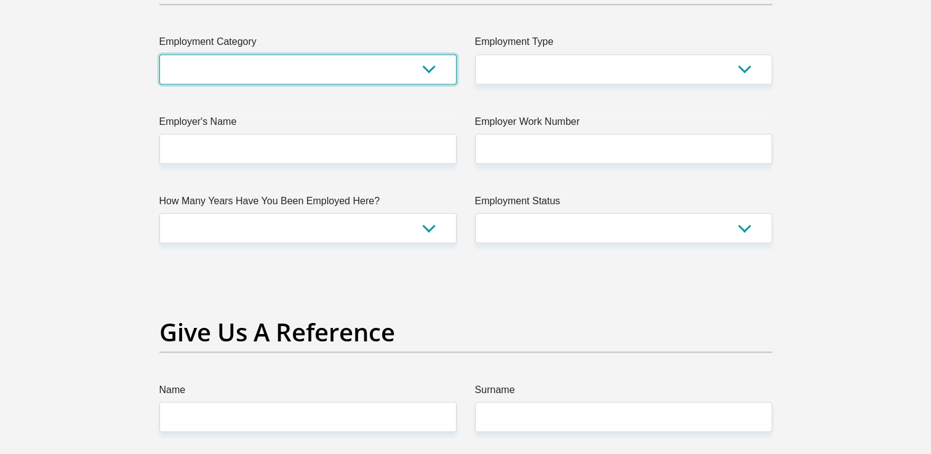
click at [422, 72] on select "AGRICULTURE ALCOHOL & TOBACCO CONSTRUCTION MATERIALS METALLURGY EQUIPMENT FOR R…" at bounding box center [307, 69] width 297 height 30
select select "75"
click at [159, 54] on select "AGRICULTURE ALCOHOL & TOBACCO CONSTRUCTION MATERIALS METALLURGY EQUIPMENT FOR R…" at bounding box center [307, 69] width 297 height 30
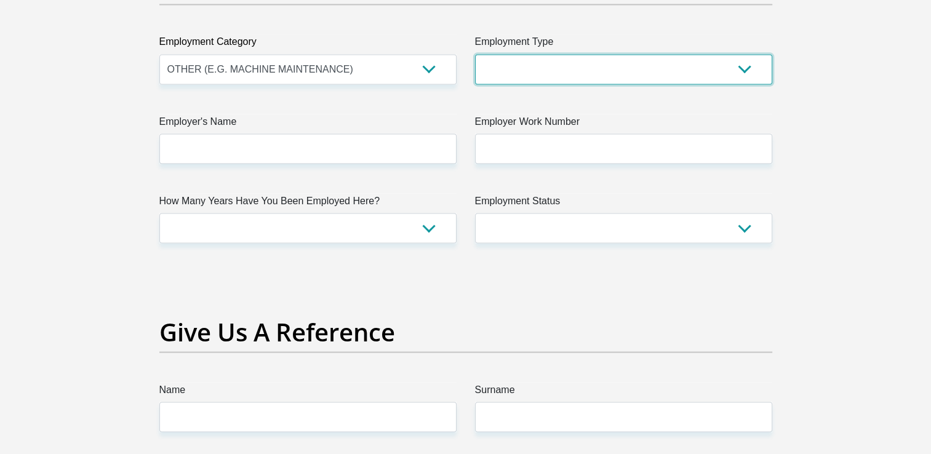
click at [744, 68] on select "College/Lecturer Craft Seller Creative Driver Executive Farmer Forces - Non Com…" at bounding box center [623, 69] width 297 height 30
select select "Manager"
click at [475, 54] on select "College/Lecturer Craft Seller Creative Driver Executive Farmer Forces - Non Com…" at bounding box center [623, 69] width 297 height 30
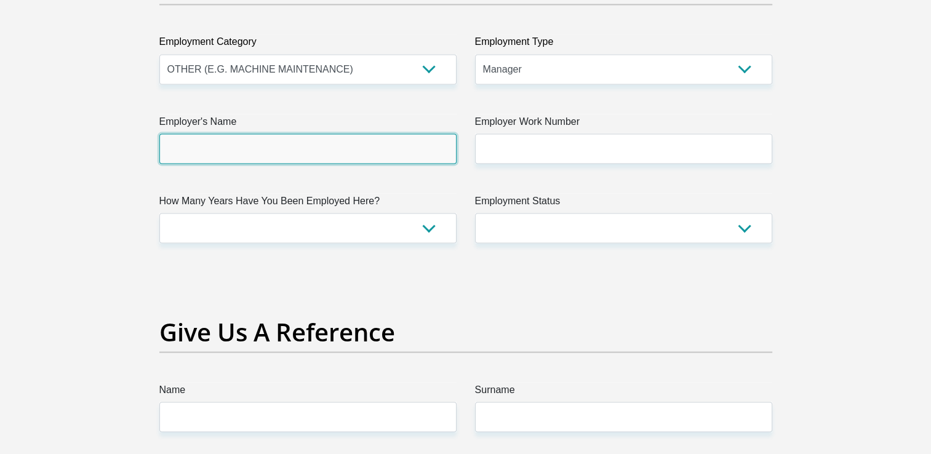
click at [348, 143] on input "Employer's Name" at bounding box center [307, 149] width 297 height 30
type input "RootsBuyingGroup"
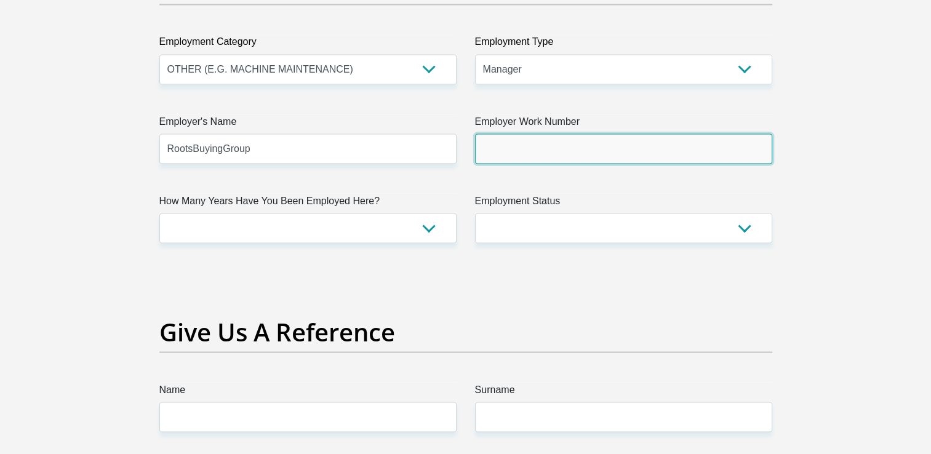
type input "0662167878"
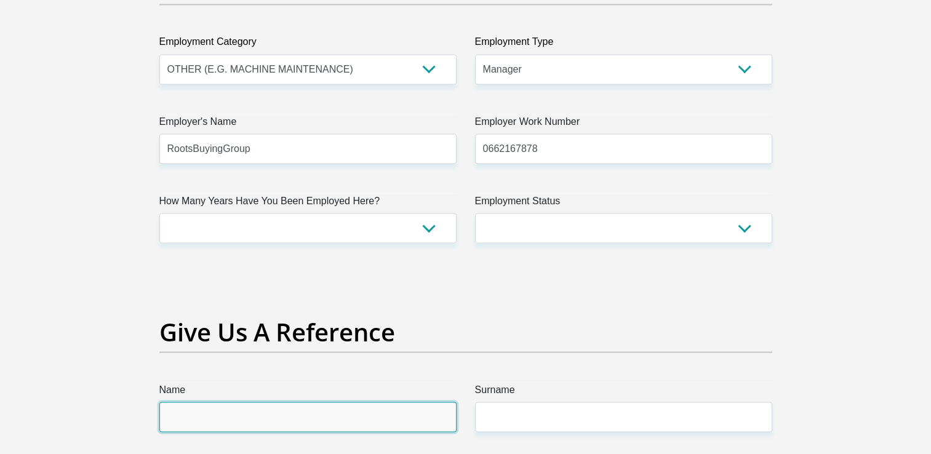
type input "Tyran"
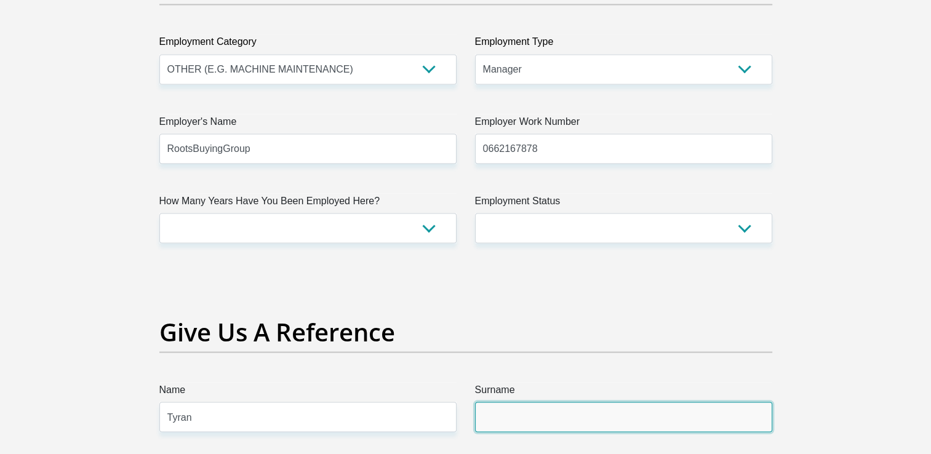
type input "Moraites"
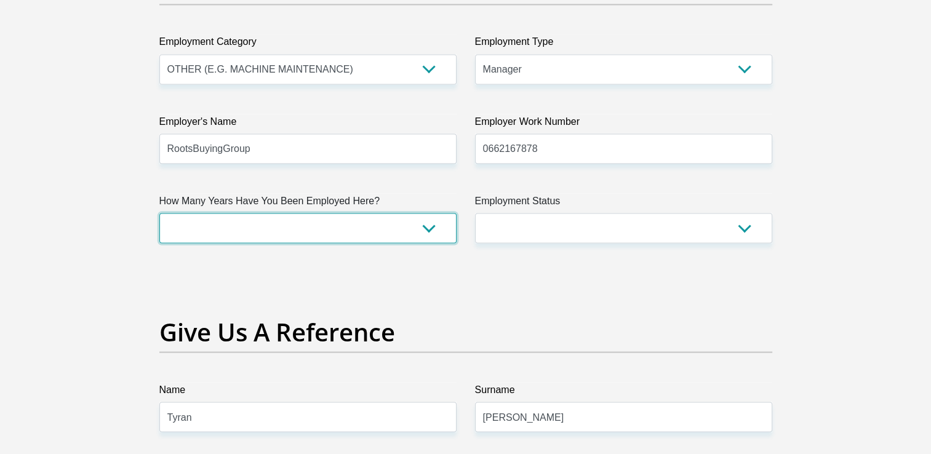
click at [268, 224] on select "less than 1 year 1-3 years 3-5 years 5+ years" at bounding box center [307, 228] width 297 height 30
select select "24"
click at [159, 213] on select "less than 1 year 1-3 years 3-5 years 5+ years" at bounding box center [307, 228] width 297 height 30
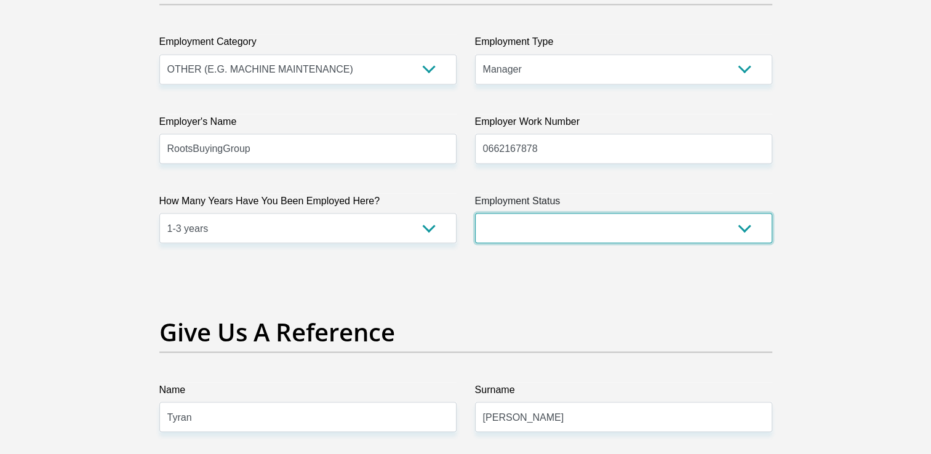
click at [704, 224] on select "Permanent/Full-time Part-time/Casual Contract Worker Self-Employed Housewife Re…" at bounding box center [623, 228] width 297 height 30
select select "1"
click at [475, 213] on select "Permanent/Full-time Part-time/Casual Contract Worker Self-Employed Housewife Re…" at bounding box center [623, 228] width 297 height 30
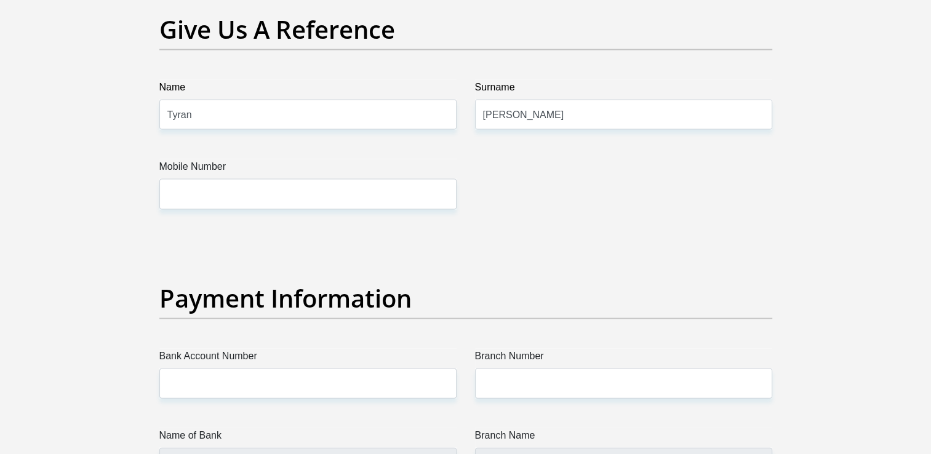
scroll to position [2580, 0]
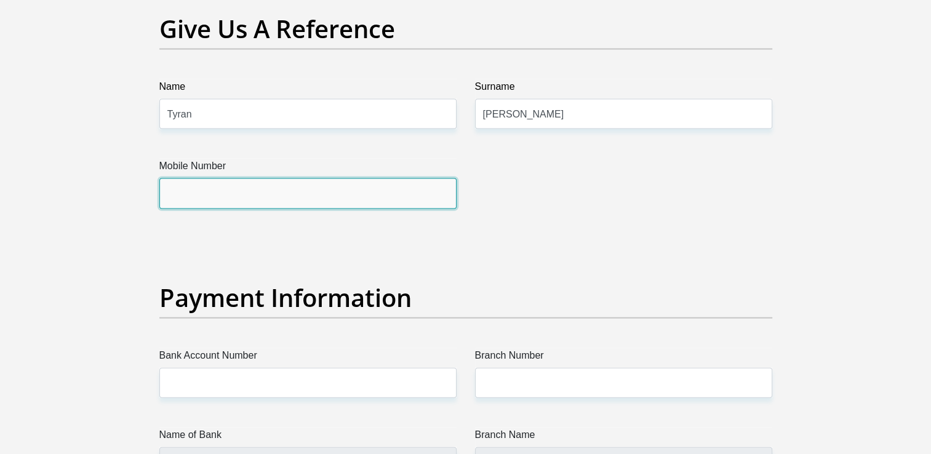
click at [250, 198] on input "Mobile Number" at bounding box center [307, 194] width 297 height 30
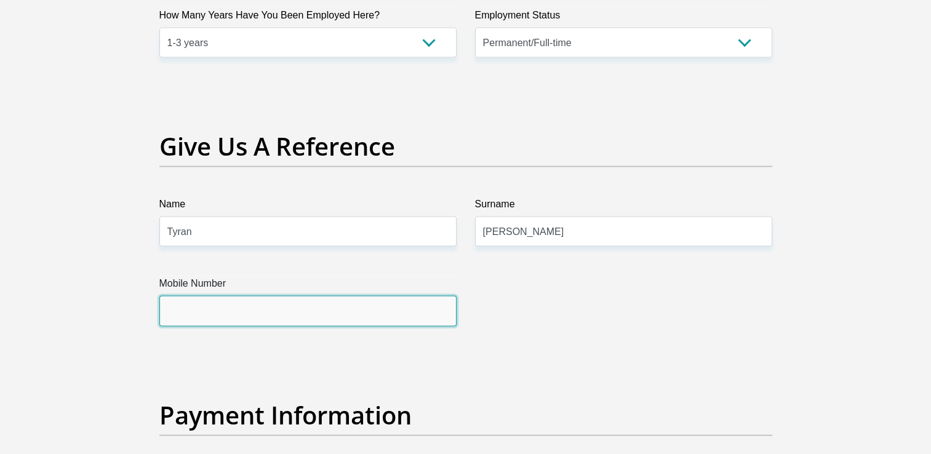
scroll to position [2491, 0]
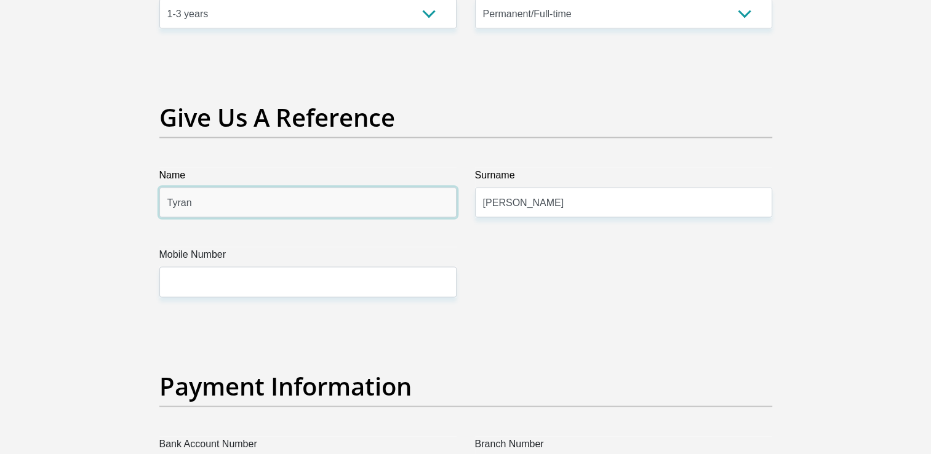
click at [214, 199] on input "Tyran" at bounding box center [307, 203] width 297 height 30
type input "T"
type input "Michaela"
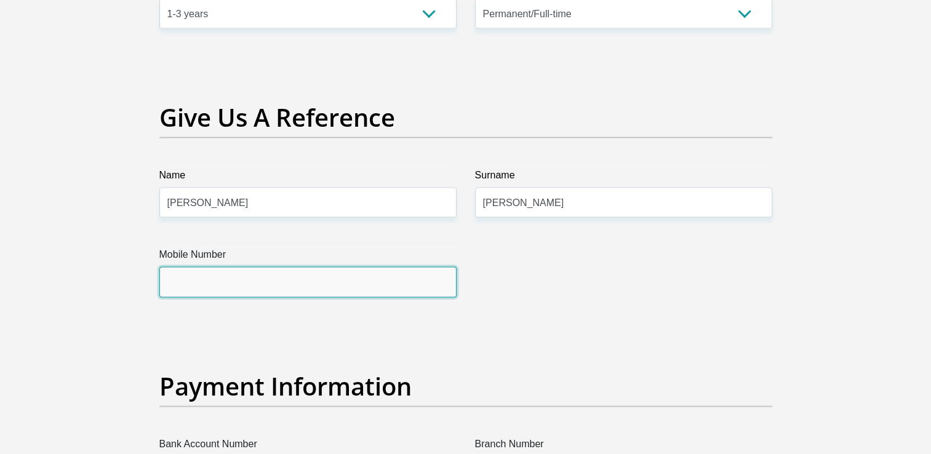
click at [247, 282] on input "Mobile Number" at bounding box center [307, 282] width 297 height 30
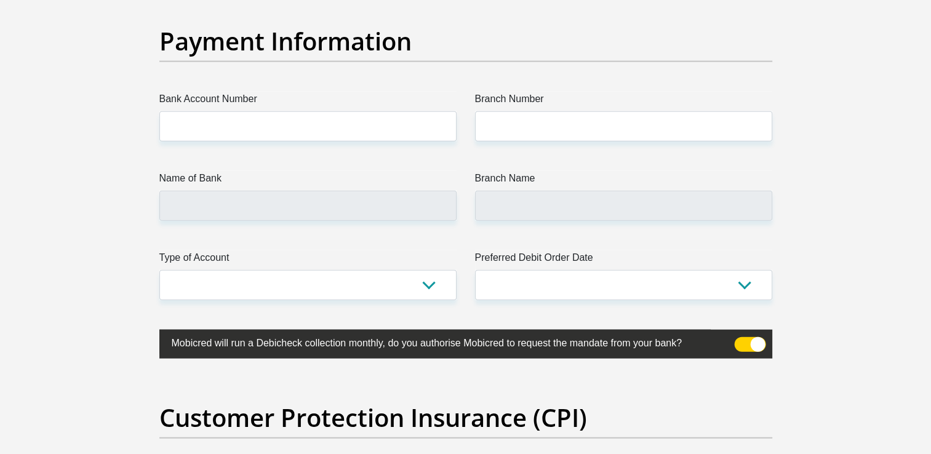
scroll to position [2836, 0]
type input "0791667832"
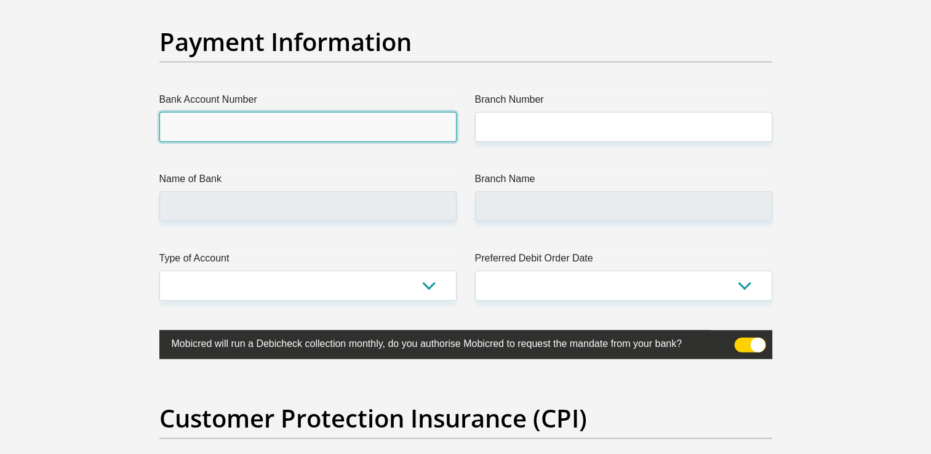
click at [196, 137] on input "Bank Account Number" at bounding box center [307, 127] width 297 height 30
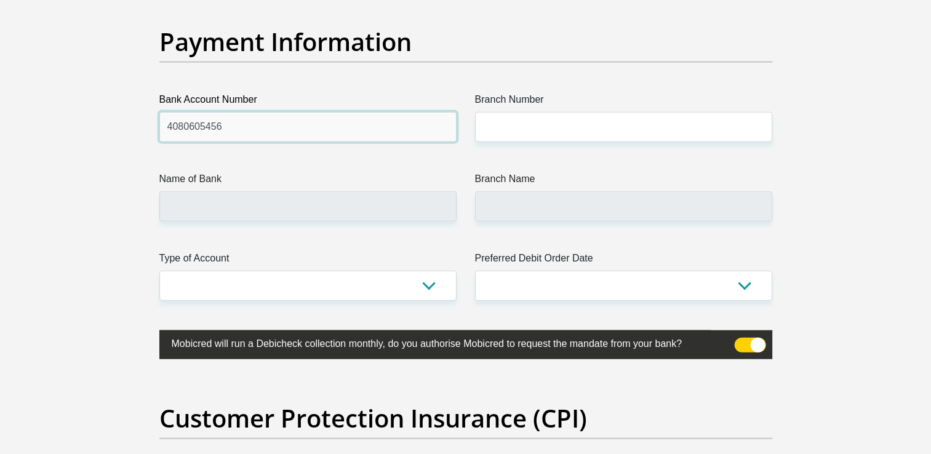
type input "4080605456"
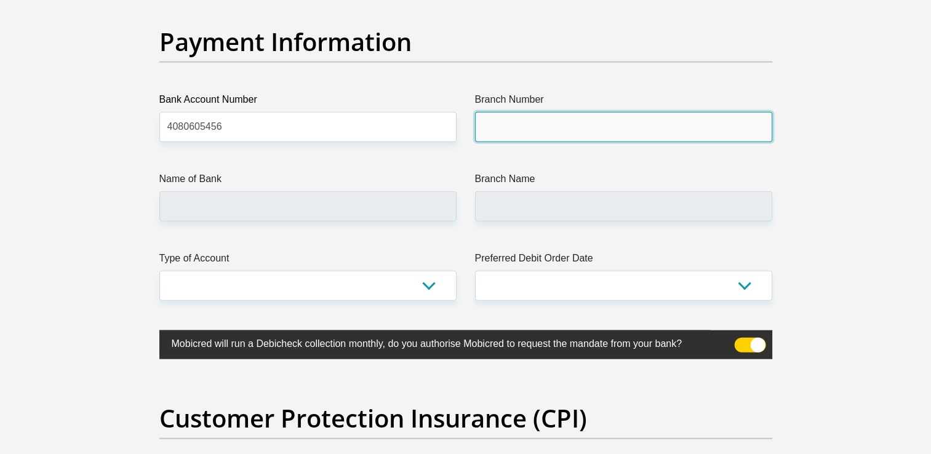
click at [530, 121] on input "Branch Number" at bounding box center [623, 127] width 297 height 30
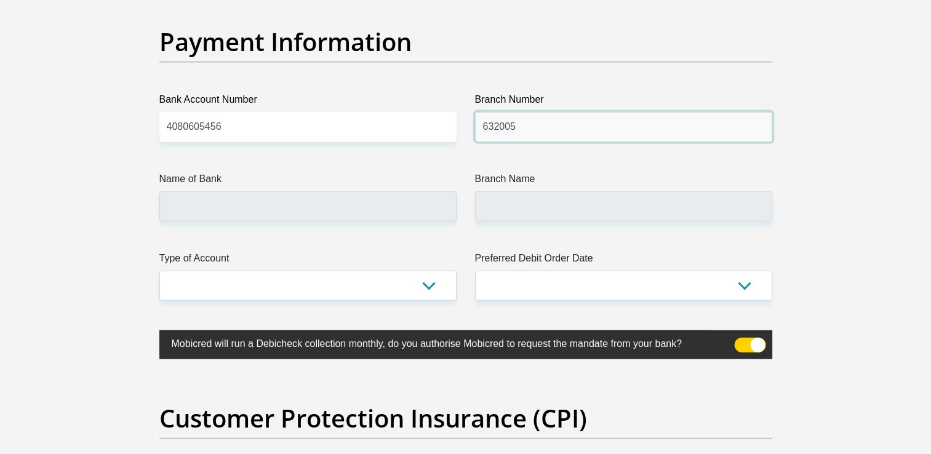
type input "632005"
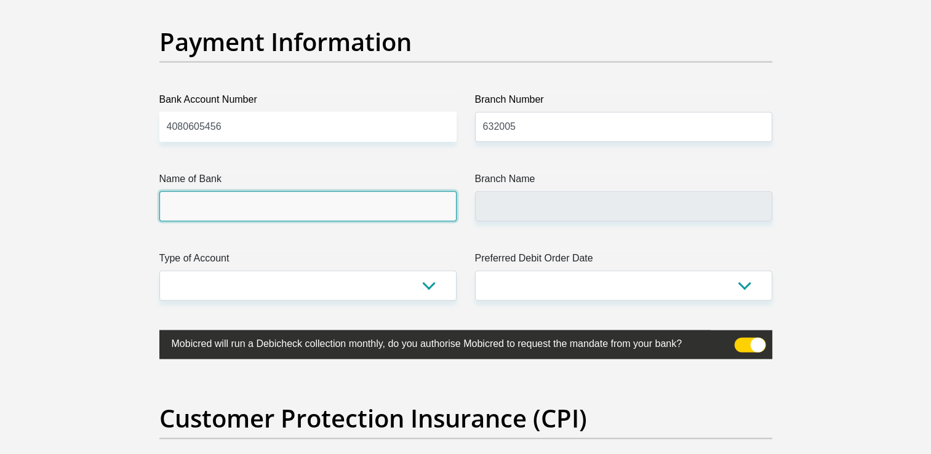
click at [232, 217] on input "Name of Bank" at bounding box center [307, 206] width 297 height 30
type input "ABSA BANK"
type input "ABSA ELECTRONIC SETTLEMENT CNT"
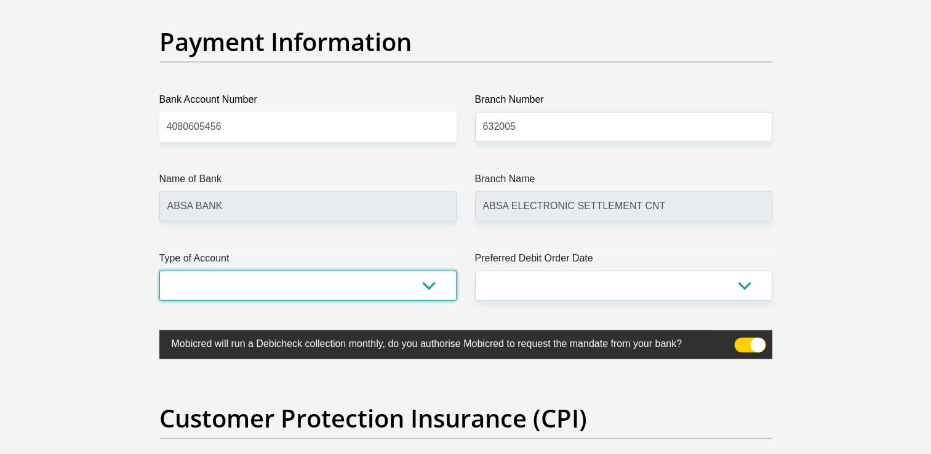
click at [366, 286] on select "Cheque Savings" at bounding box center [307, 286] width 297 height 30
select select "CUR"
click at [159, 271] on select "Cheque Savings" at bounding box center [307, 286] width 297 height 30
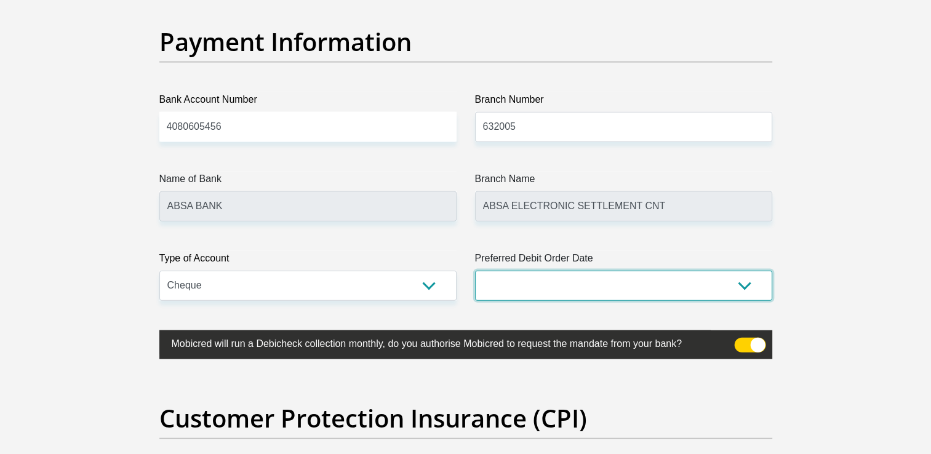
click at [559, 277] on select "1st 2nd 3rd 4th 5th 7th 18th 19th 20th 21st 22nd 23rd 24th 25th 26th 27th 28th …" at bounding box center [623, 286] width 297 height 30
select select "26"
click at [475, 271] on select "1st 2nd 3rd 4th 5th 7th 18th 19th 20th 21st 22nd 23rd 24th 25th 26th 27th 28th …" at bounding box center [623, 286] width 297 height 30
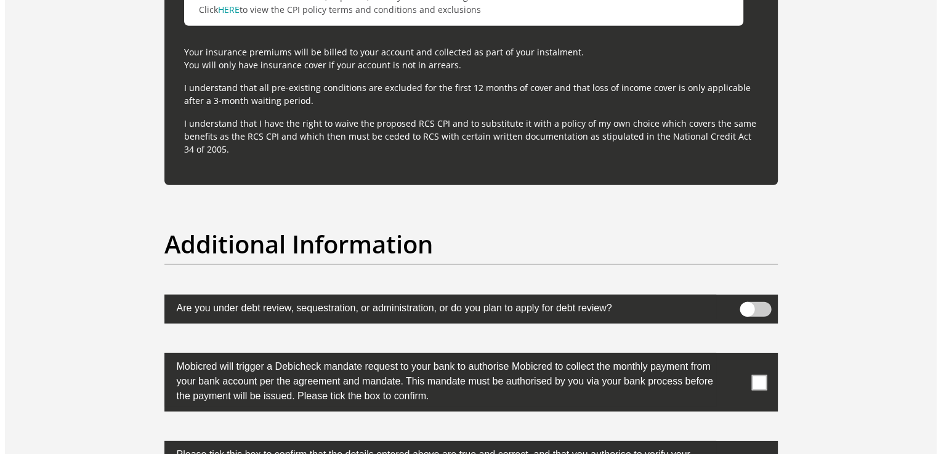
scroll to position [3757, 0]
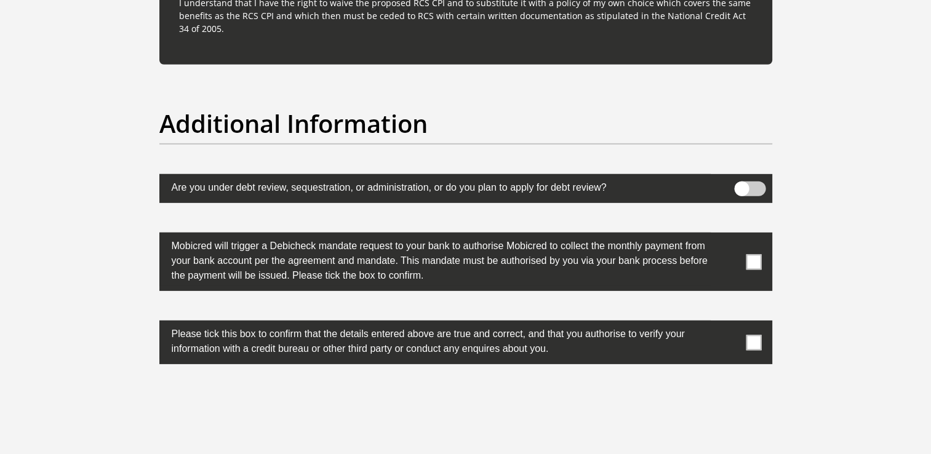
click at [741, 188] on span at bounding box center [749, 189] width 31 height 15
click at [742, 185] on input "checkbox" at bounding box center [742, 185] width 0 height 0
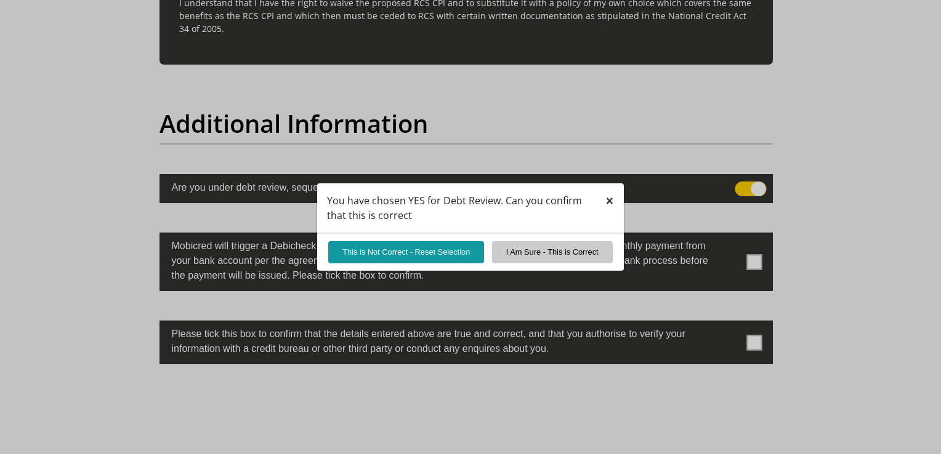
click at [611, 206] on span "×" at bounding box center [609, 200] width 9 height 20
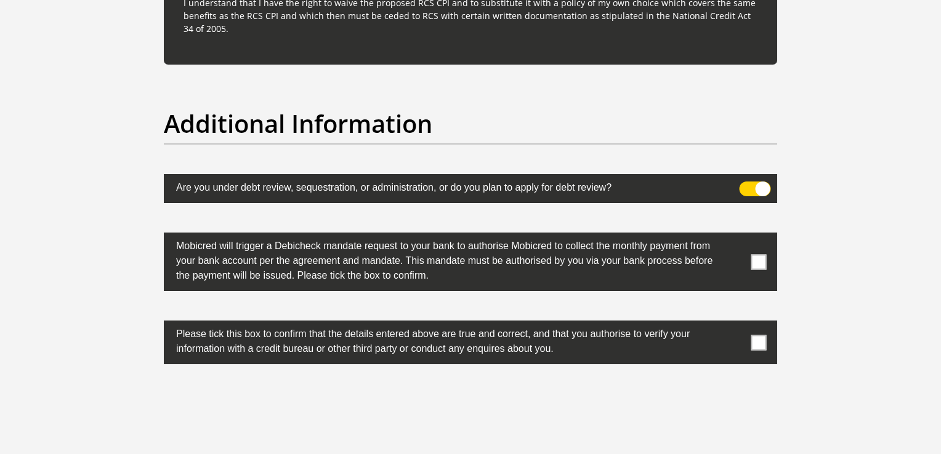
click at [760, 187] on span at bounding box center [754, 189] width 31 height 15
click at [746, 185] on input "checkbox" at bounding box center [746, 185] width 0 height 0
click at [761, 256] on span at bounding box center [758, 261] width 15 height 15
click at [734, 236] on input "checkbox" at bounding box center [734, 236] width 0 height 0
click at [760, 347] on span at bounding box center [758, 342] width 15 height 15
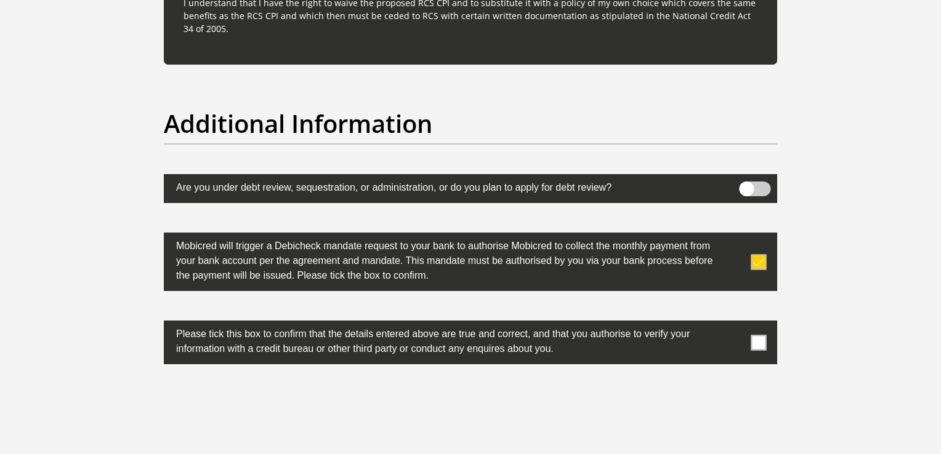
click at [734, 324] on input "checkbox" at bounding box center [734, 324] width 0 height 0
click at [607, 427] on div "0cAFcWeA6tOAzko2SJ99nV6okXqi3eOnWlj16VA3AKADQhYw75fB5JKSBUlD0dsSKuxynv76Z6FJl0T…" at bounding box center [471, 418] width 632 height 48
click at [657, 110] on h2 "Additional Information" at bounding box center [470, 124] width 613 height 30
click at [749, 186] on span at bounding box center [754, 189] width 31 height 15
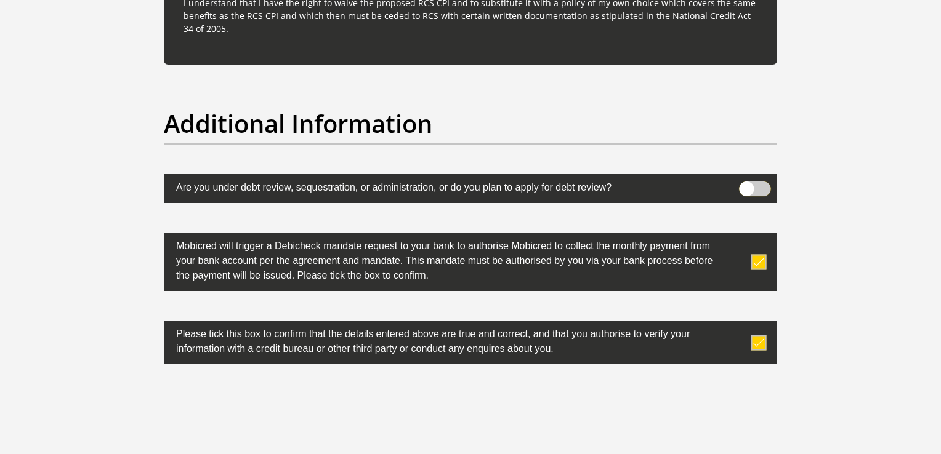
click at [746, 185] on input "checkbox" at bounding box center [746, 185] width 0 height 0
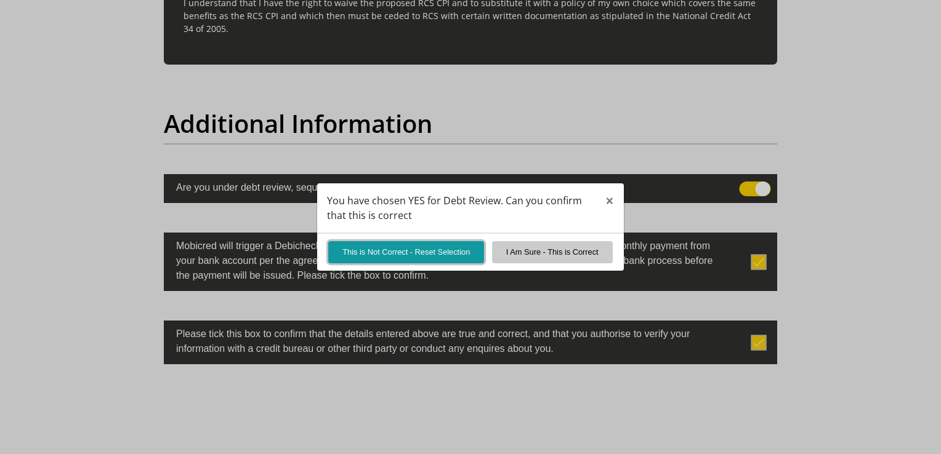
click at [405, 259] on button "This is Not Correct - Reset Selection" at bounding box center [406, 252] width 156 height 22
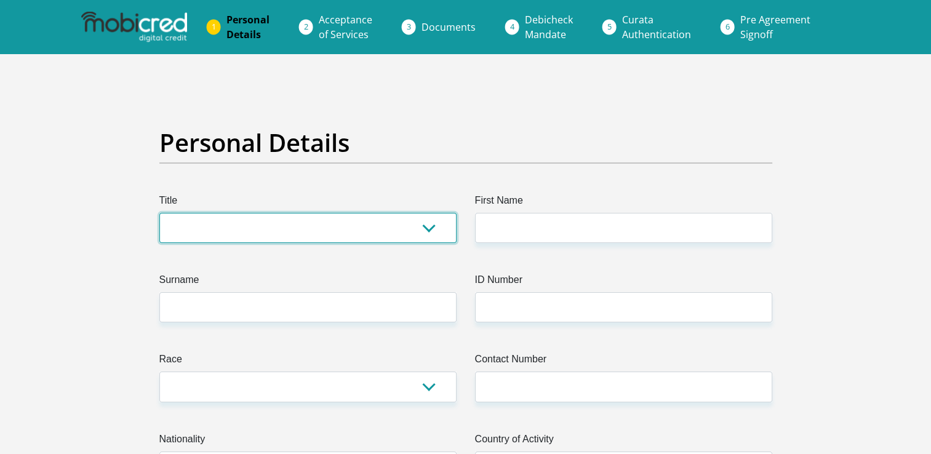
click at [430, 229] on select "Mr Ms Mrs Dr [PERSON_NAME]" at bounding box center [307, 228] width 297 height 30
select select "Mr"
click at [159, 213] on select "Mr Ms Mrs Dr Other" at bounding box center [307, 228] width 297 height 30
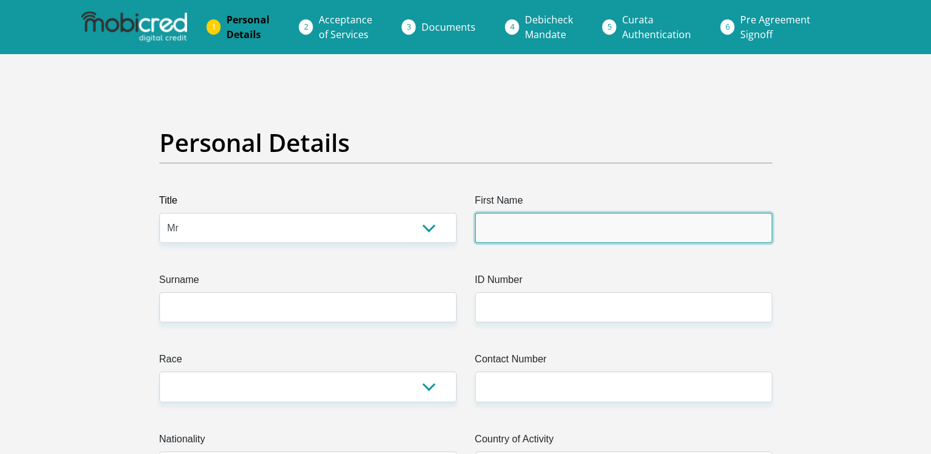
click at [532, 217] on input "First Name" at bounding box center [623, 228] width 297 height 30
type input "Tyran"
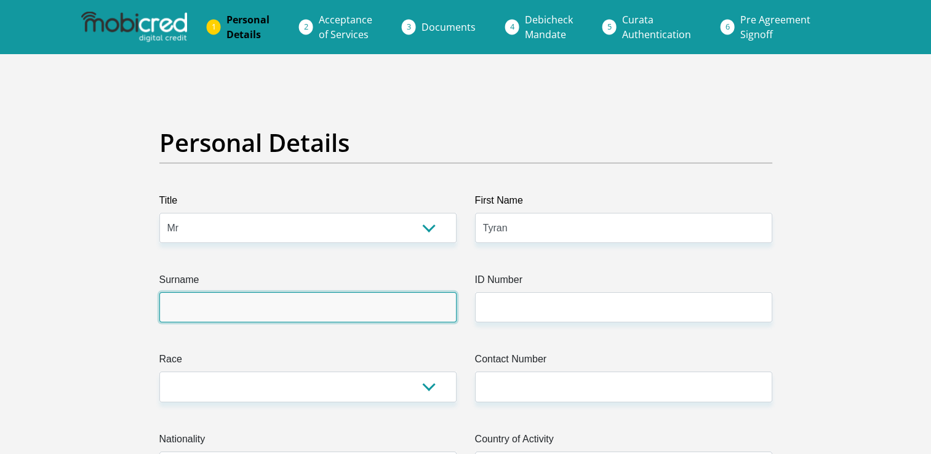
click at [247, 305] on input "Surname" at bounding box center [307, 307] width 297 height 30
type input "Moraites"
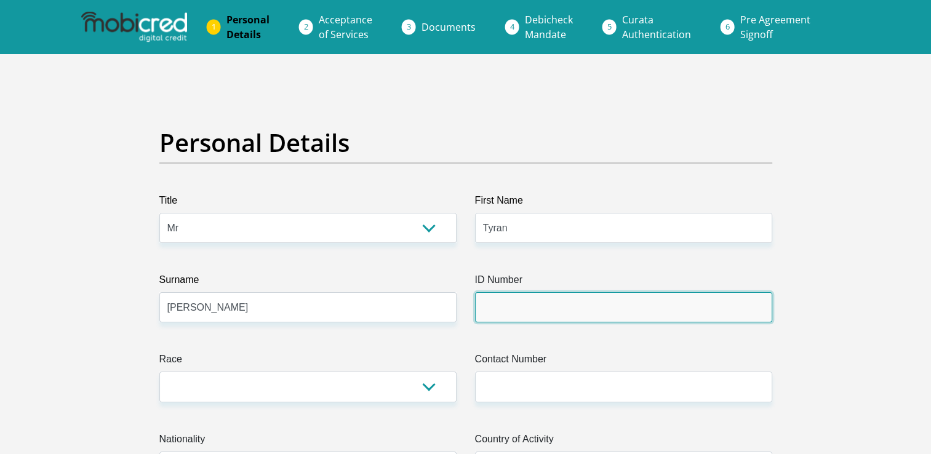
click at [506, 310] on input "ID Number" at bounding box center [623, 307] width 297 height 30
type input "9303245296081"
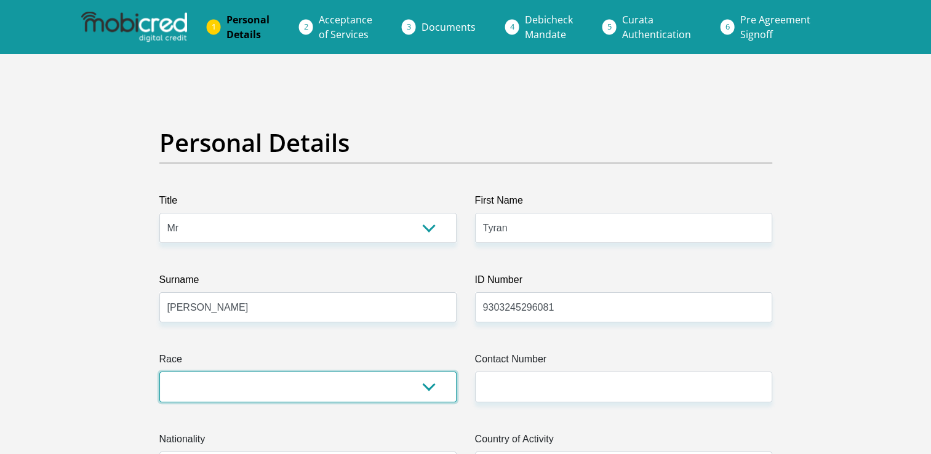
click at [414, 383] on select "Black Coloured Indian White Other" at bounding box center [307, 387] width 297 height 30
select select "4"
click at [159, 372] on select "Black Coloured Indian White Other" at bounding box center [307, 387] width 297 height 30
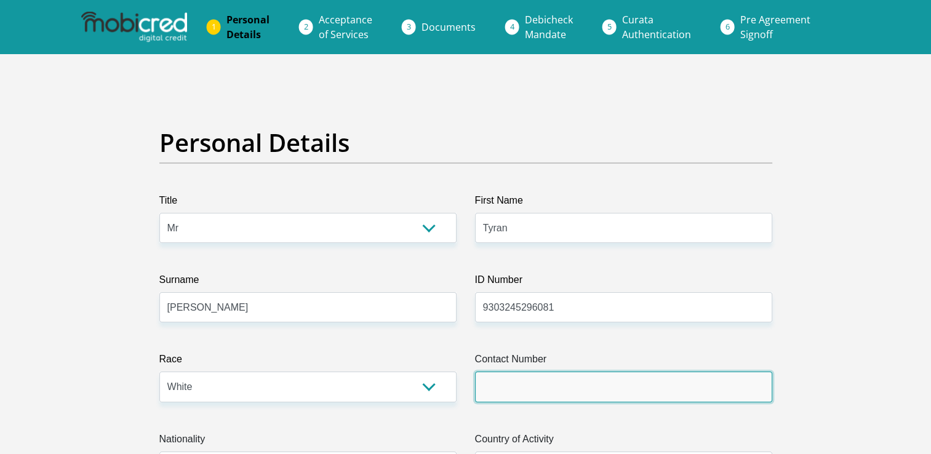
click at [522, 385] on input "Contact Number" at bounding box center [623, 387] width 297 height 30
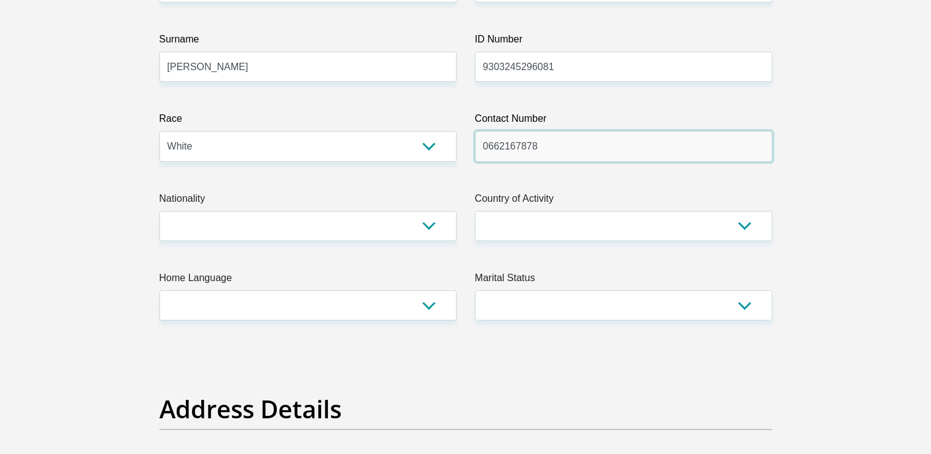
scroll to position [243, 0]
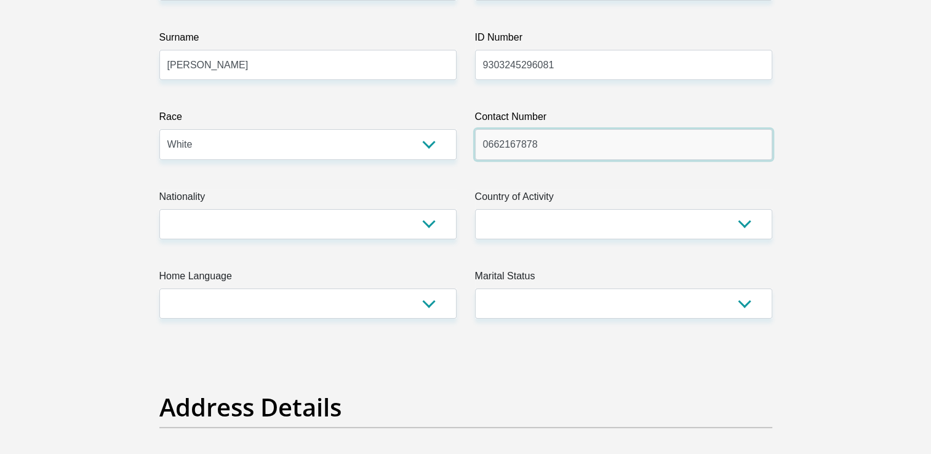
type input "0662167878"
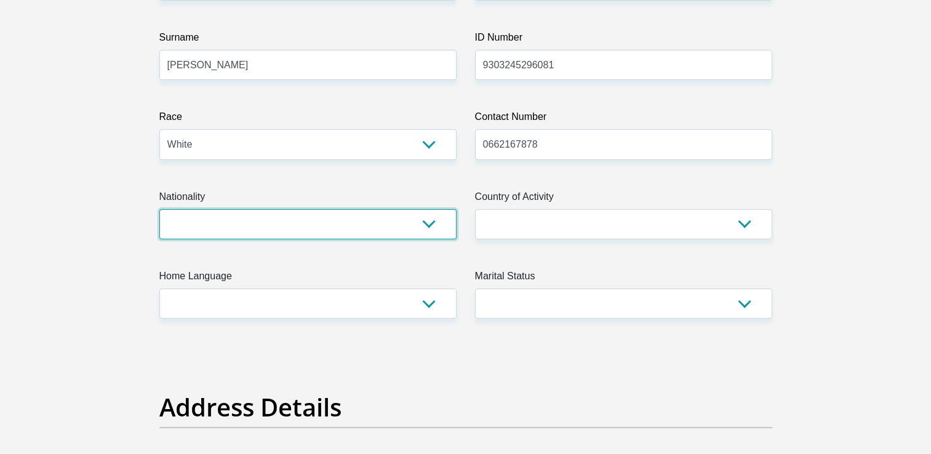
click at [432, 225] on select "South Africa Afghanistan Aland Islands Albania Algeria America Samoa American V…" at bounding box center [307, 224] width 297 height 30
select select "ZAF"
click at [159, 209] on select "South Africa Afghanistan Aland Islands Albania Algeria America Samoa American V…" at bounding box center [307, 224] width 297 height 30
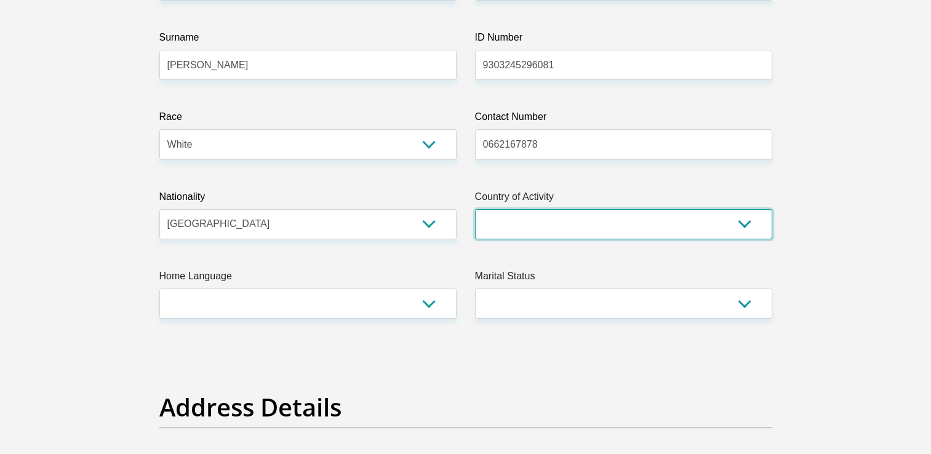
click at [698, 222] on select "South Africa Afghanistan Aland Islands Albania Algeria America Samoa American V…" at bounding box center [623, 224] width 297 height 30
select select "ZAF"
click at [475, 209] on select "South Africa Afghanistan Aland Islands Albania Algeria America Samoa American V…" at bounding box center [623, 224] width 297 height 30
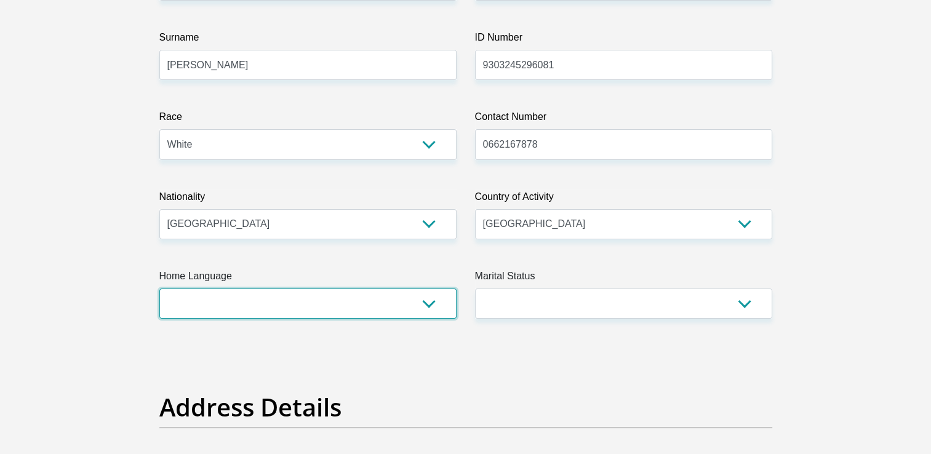
click at [427, 305] on select "Afrikaans English Sepedi South Ndebele Southern Sotho Swati Tsonga Tswana Venda…" at bounding box center [307, 304] width 297 height 30
select select "eng"
click at [159, 289] on select "Afrikaans English Sepedi South Ndebele Southern Sotho Swati Tsonga Tswana Venda…" at bounding box center [307, 304] width 297 height 30
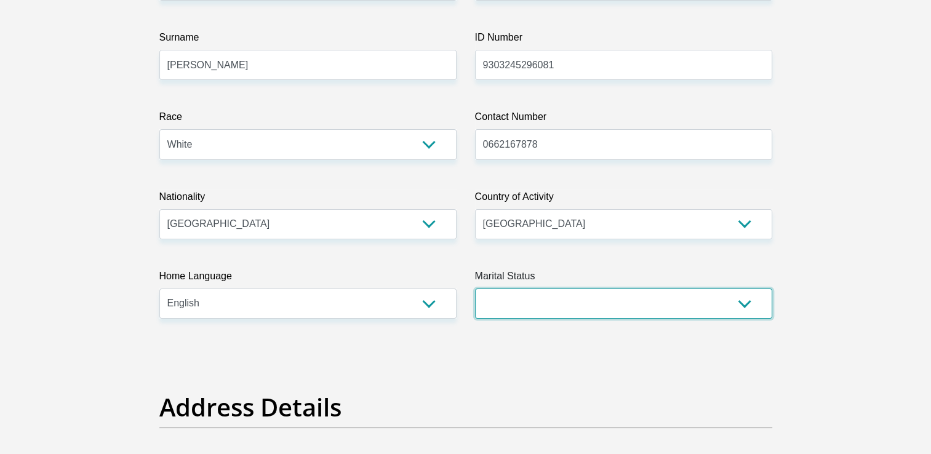
click at [748, 305] on select "Married ANC Single Divorced Widowed Married COP or Customary Law" at bounding box center [623, 304] width 297 height 30
select select "1"
click at [475, 289] on select "Married ANC Single Divorced Widowed Married COP or Customary Law" at bounding box center [623, 304] width 297 height 30
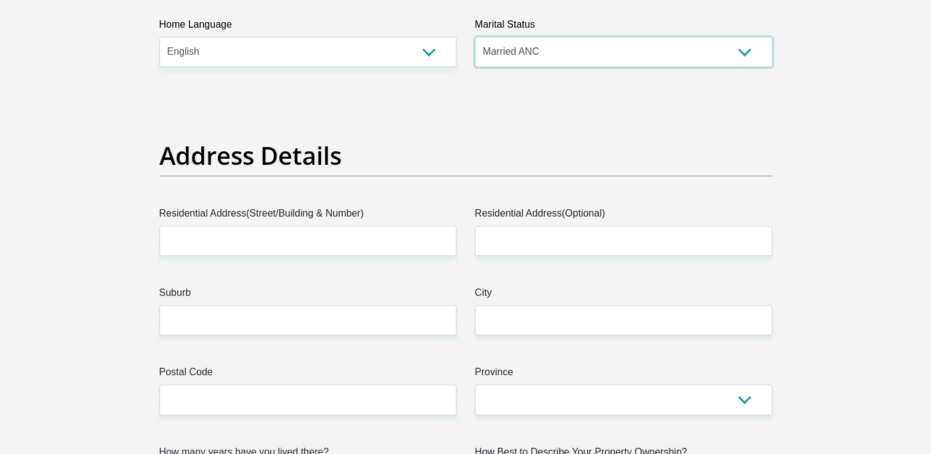
scroll to position [495, 0]
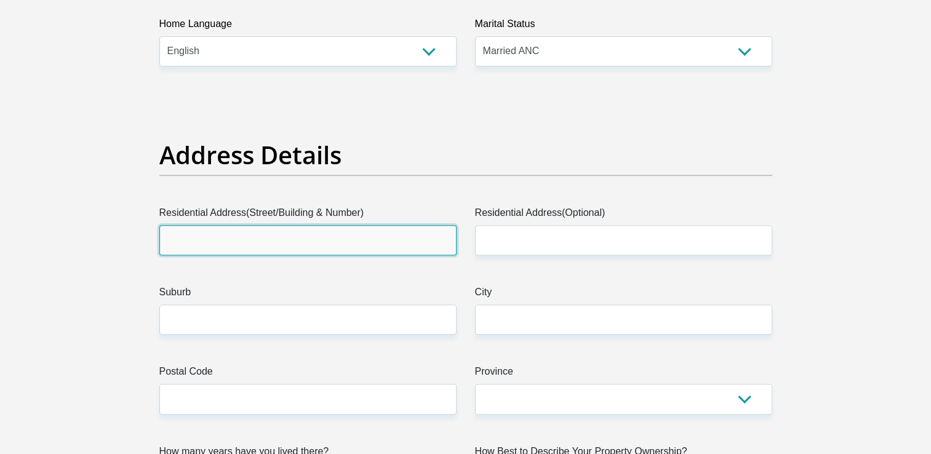
click at [205, 244] on input "Residential Address(Street/Building & Number)" at bounding box center [307, 240] width 297 height 30
type input "4i The Oval, Wilkins Bunting Street"
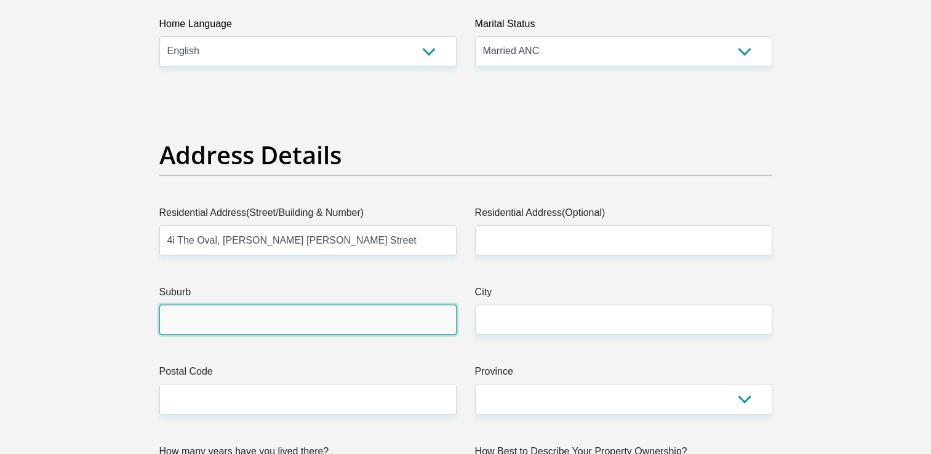
type input "Mooikloof"
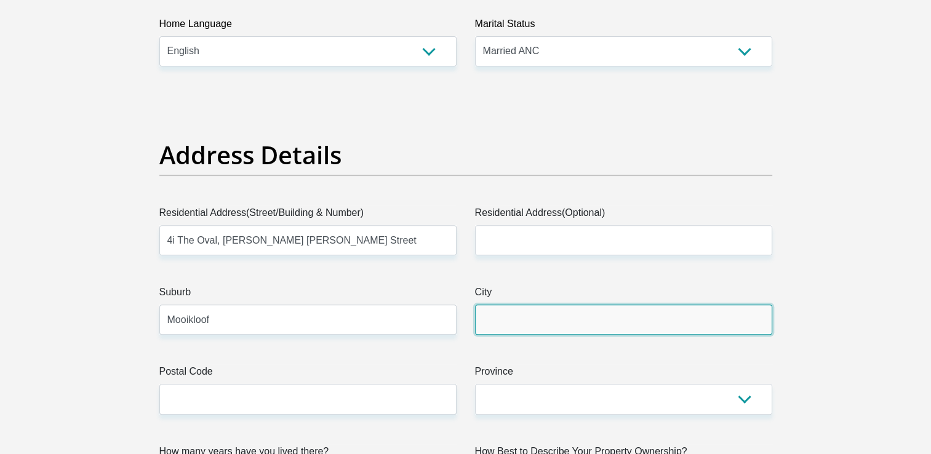
type input "Pretroria"
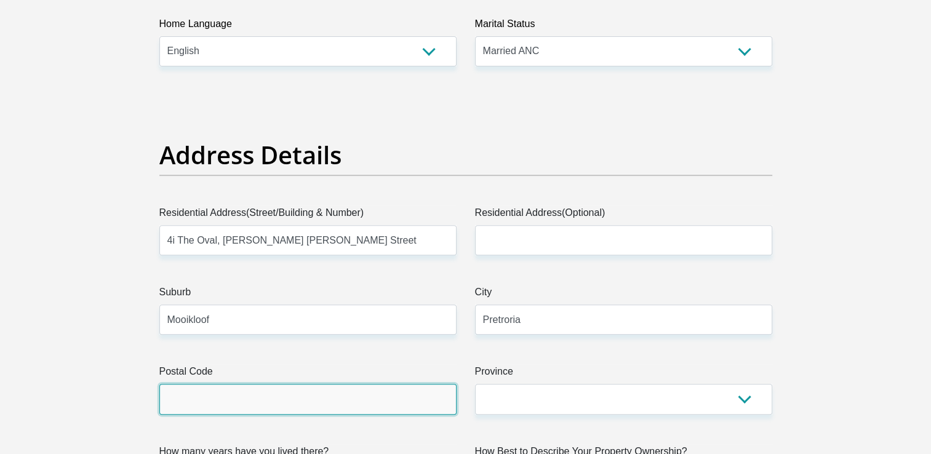
type input "0081"
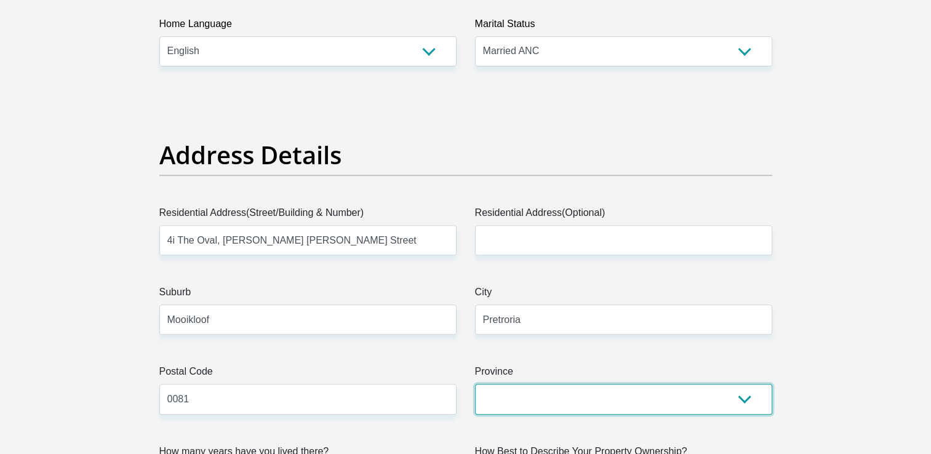
select select "Gauteng"
type input "moraitestyran@gmail.com"
type input "Thesmoochies@77"
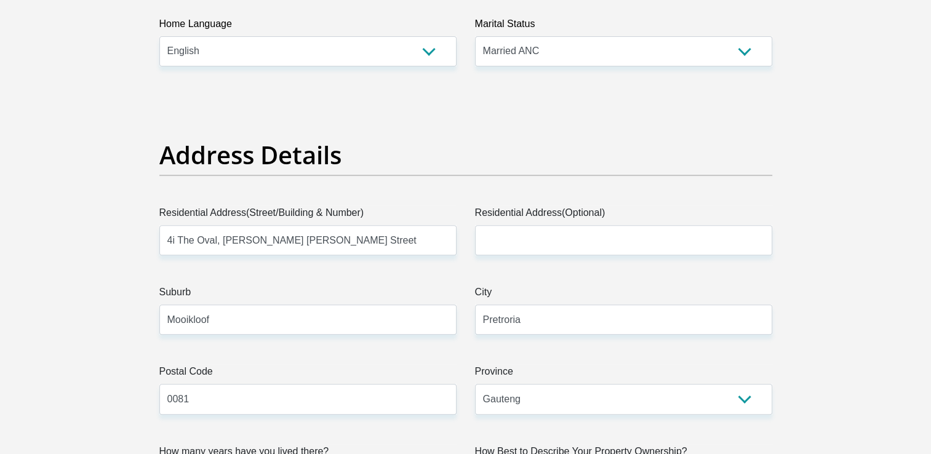
type input "60000"
type input "44700"
type input "0"
type input "8200"
type input "5000"
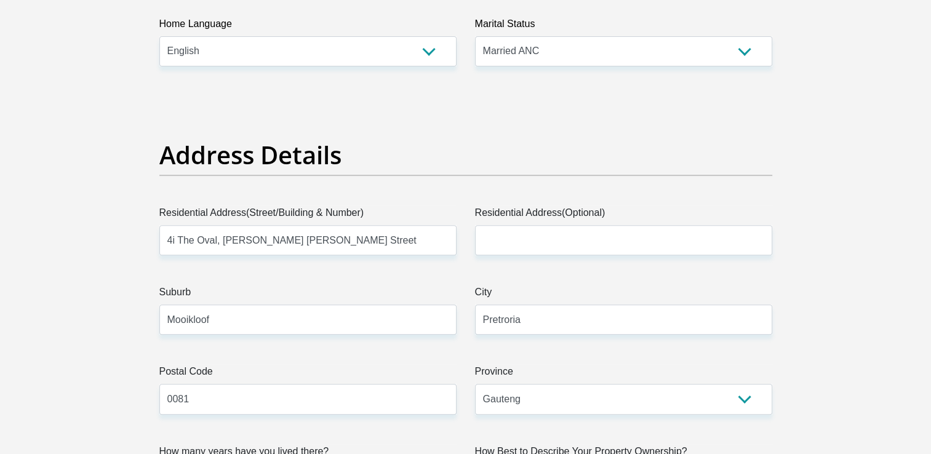
type input "4500"
type input "3000"
type input "500"
type input "1500"
type input "0"
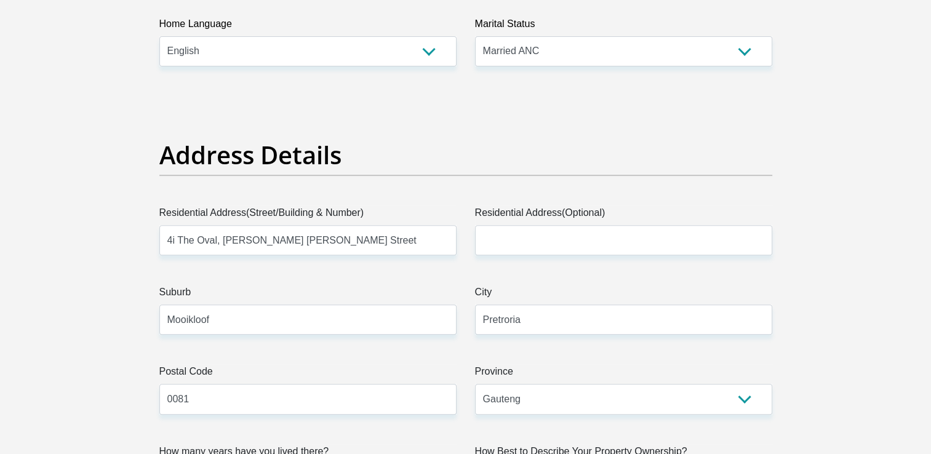
type input "RootsBuyingGroup"
type input "0662167878"
type input "Michaela"
type input "Moraites"
type input "4080605456"
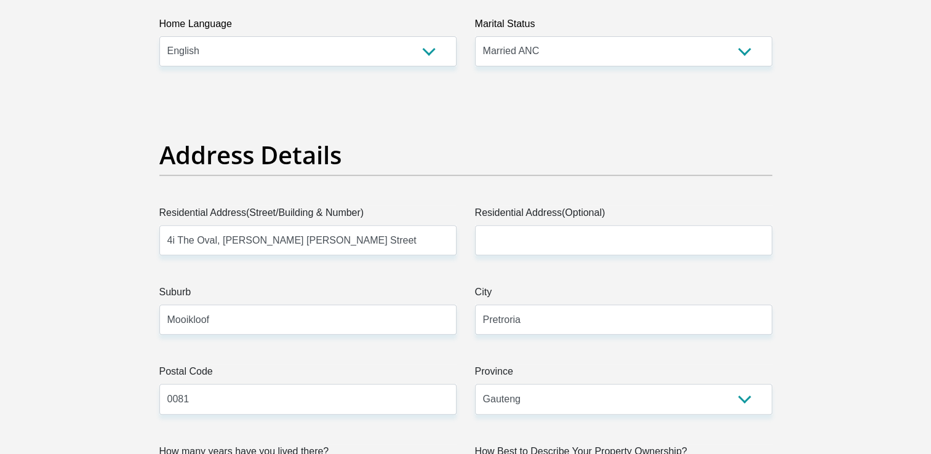
type input "632005"
type input "ABSA BANK"
type input "ABSA ELECTRONIC SETTLEMENT CNT"
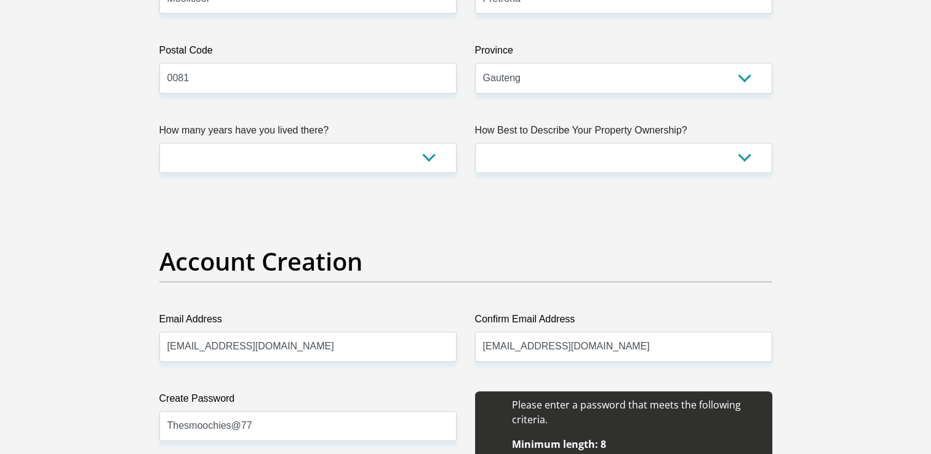
scroll to position [832, 0]
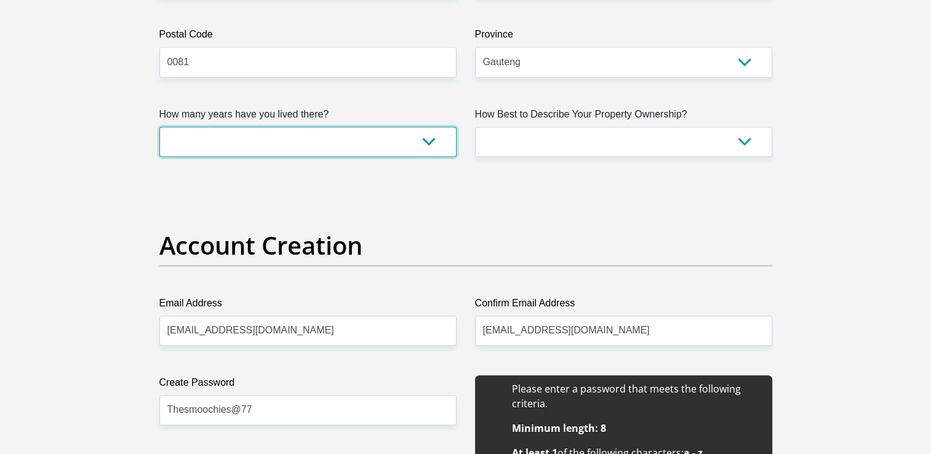
click at [425, 137] on select "less than 1 year 1-3 years 3-5 years 5+ years" at bounding box center [307, 142] width 297 height 30
select select "5"
click at [159, 127] on select "less than 1 year 1-3 years 3-5 years 5+ years" at bounding box center [307, 142] width 297 height 30
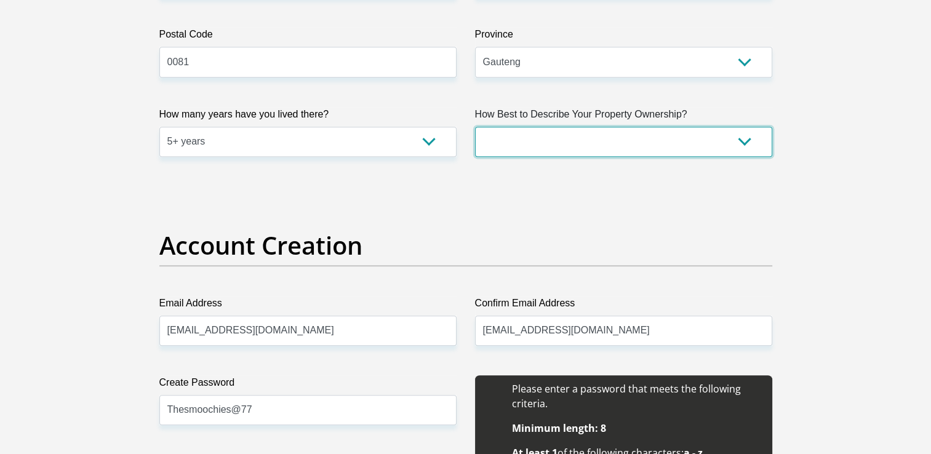
click at [741, 140] on select "Owned Rented Family Owned Company Dwelling" at bounding box center [623, 142] width 297 height 30
select select "Owned"
click at [475, 127] on select "Owned Rented Family Owned Company Dwelling" at bounding box center [623, 142] width 297 height 30
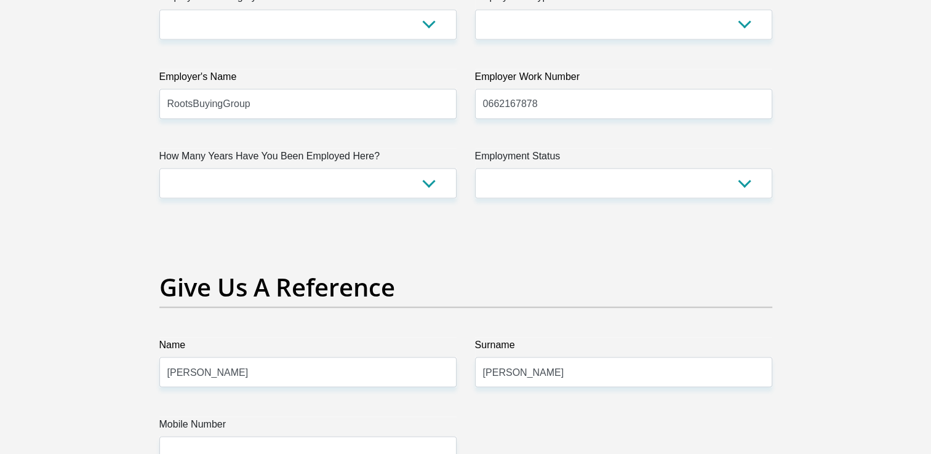
scroll to position [2322, 0]
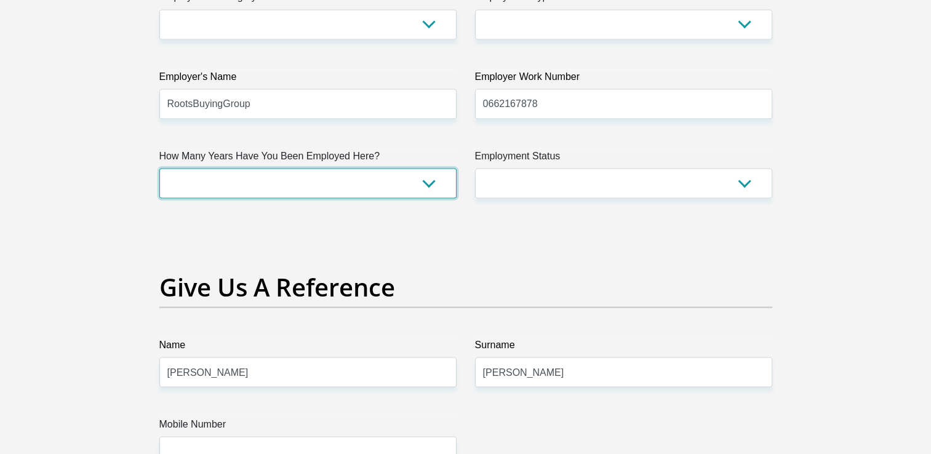
click at [425, 188] on select "less than 1 year 1-3 years 3-5 years 5+ years" at bounding box center [307, 183] width 297 height 30
select select "24"
click at [159, 168] on select "less than 1 year 1-3 years 3-5 years 5+ years" at bounding box center [307, 183] width 297 height 30
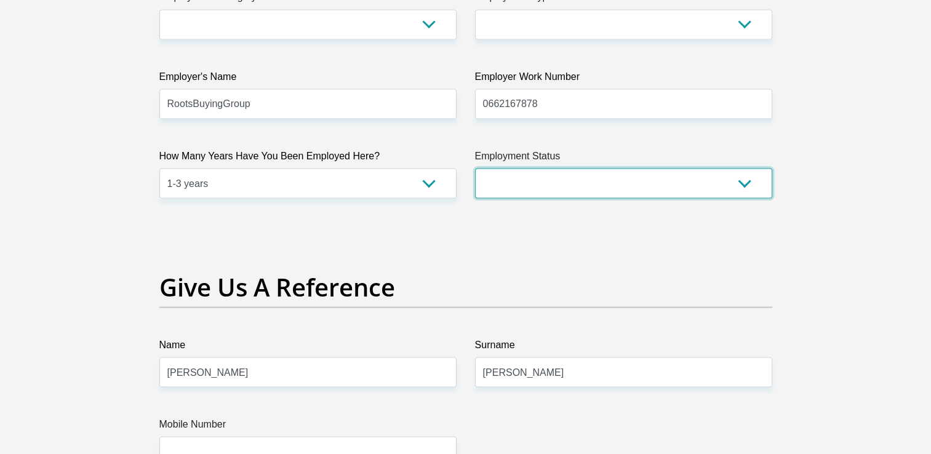
click at [736, 179] on select "Permanent/Full-time Part-time/Casual Contract Worker Self-Employed Housewife Re…" at bounding box center [623, 183] width 297 height 30
select select "1"
click at [475, 168] on select "Permanent/Full-time Part-time/Casual Contract Worker Self-Employed Housewife Re…" at bounding box center [623, 183] width 297 height 30
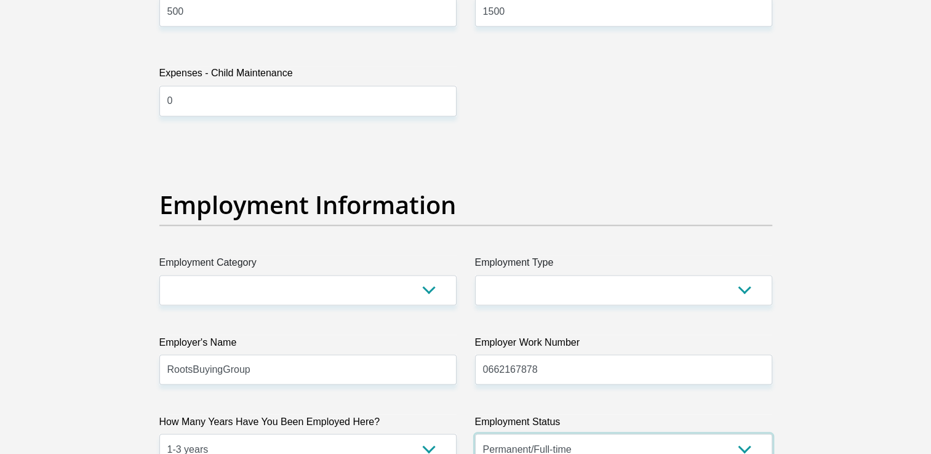
scroll to position [2044, 0]
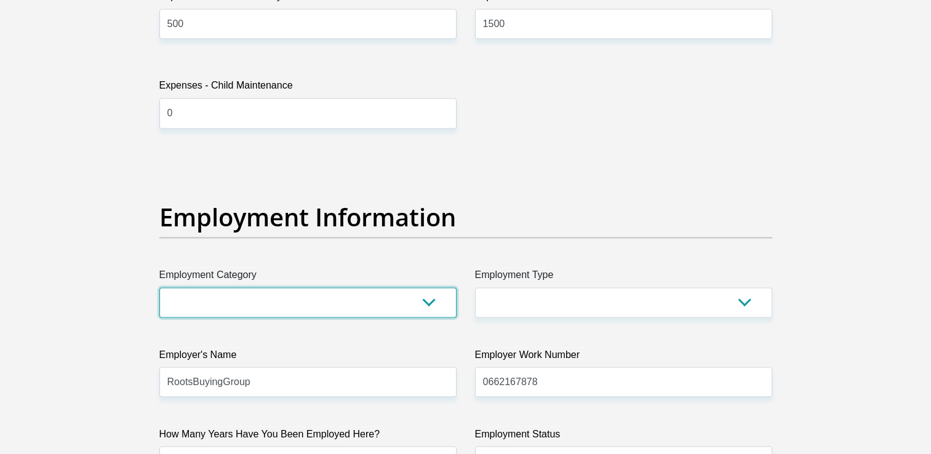
click at [426, 302] on select "AGRICULTURE ALCOHOL & TOBACCO CONSTRUCTION MATERIALS METALLURGY EQUIPMENT FOR R…" at bounding box center [307, 303] width 297 height 30
select select "14"
click at [159, 288] on select "AGRICULTURE ALCOHOL & TOBACCO CONSTRUCTION MATERIALS METALLURGY EQUIPMENT FOR R…" at bounding box center [307, 303] width 297 height 30
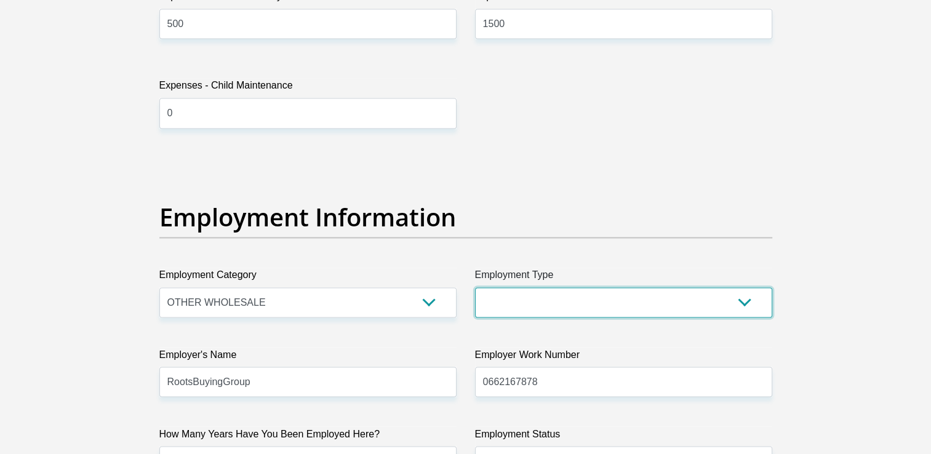
click at [723, 297] on select "College/Lecturer Craft Seller Creative Driver Executive Farmer Forces - Non Com…" at bounding box center [623, 303] width 297 height 30
click at [475, 288] on select "College/Lecturer Craft Seller Creative Driver Executive Farmer Forces - Non Com…" at bounding box center [623, 303] width 297 height 30
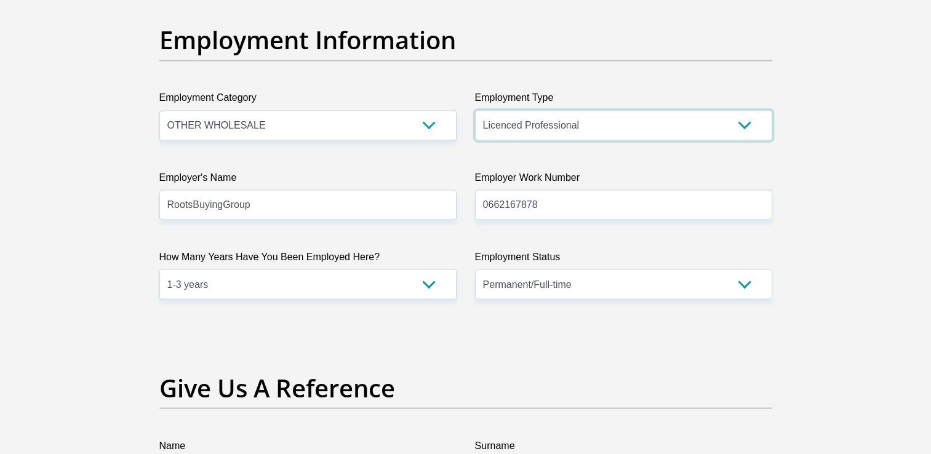
scroll to position [2214, 0]
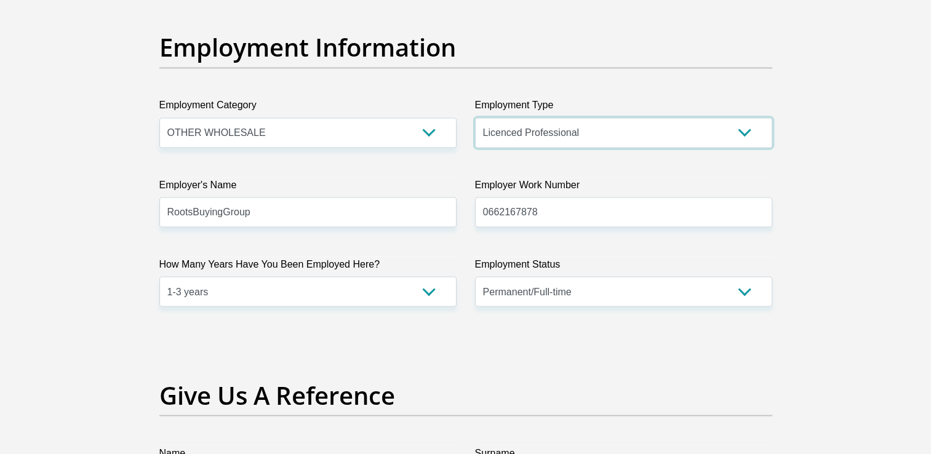
click at [757, 137] on select "College/Lecturer Craft Seller Creative Driver Executive Farmer Forces - Non Com…" at bounding box center [623, 133] width 297 height 30
select select "Manager"
click at [475, 118] on select "College/Lecturer Craft Seller Creative Driver Executive Farmer Forces - Non Com…" at bounding box center [623, 133] width 297 height 30
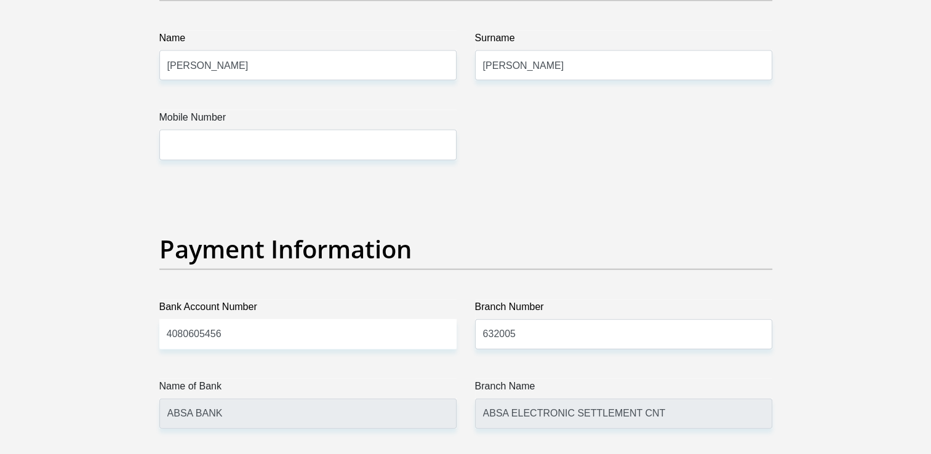
scroll to position [2628, 0]
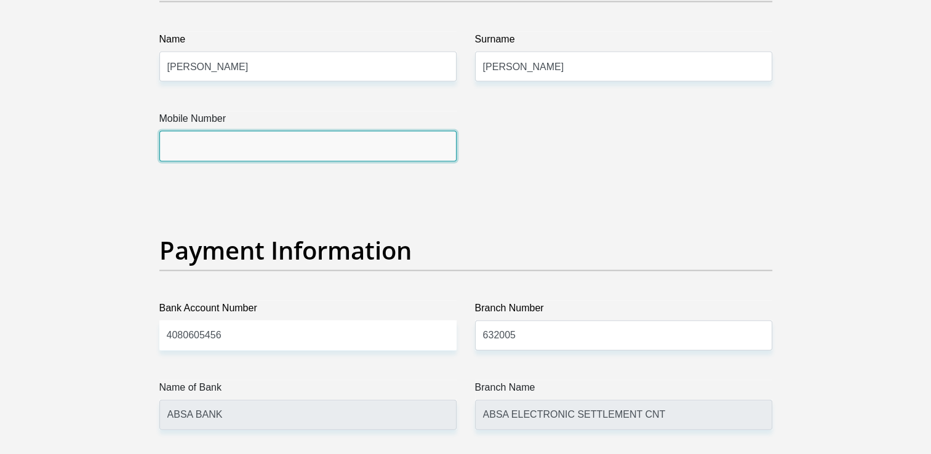
click at [265, 145] on input "Mobile Number" at bounding box center [307, 146] width 297 height 30
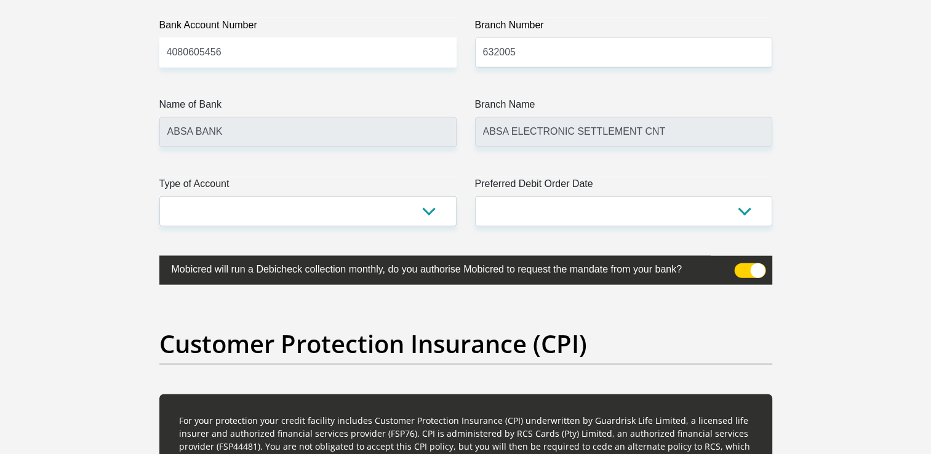
scroll to position [2911, 0]
type input "0791667832"
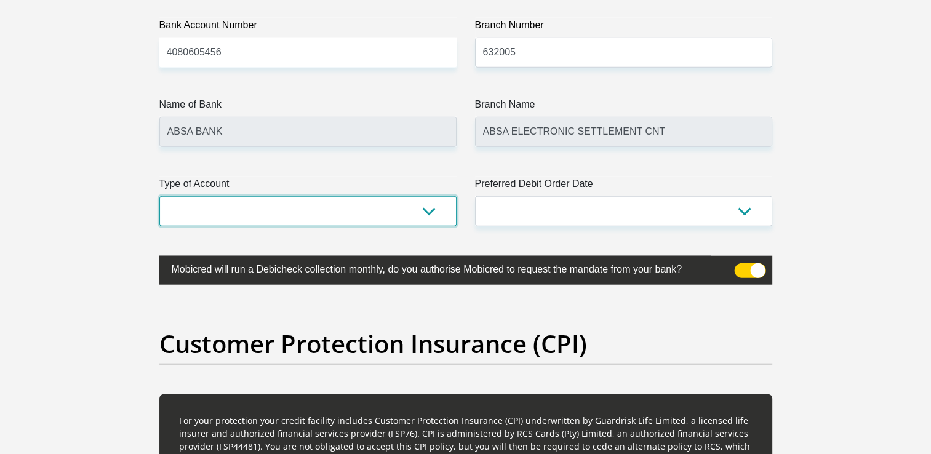
click at [432, 209] on select "Cheque Savings" at bounding box center [307, 211] width 297 height 30
select select "CUR"
click at [159, 196] on select "Cheque Savings" at bounding box center [307, 211] width 297 height 30
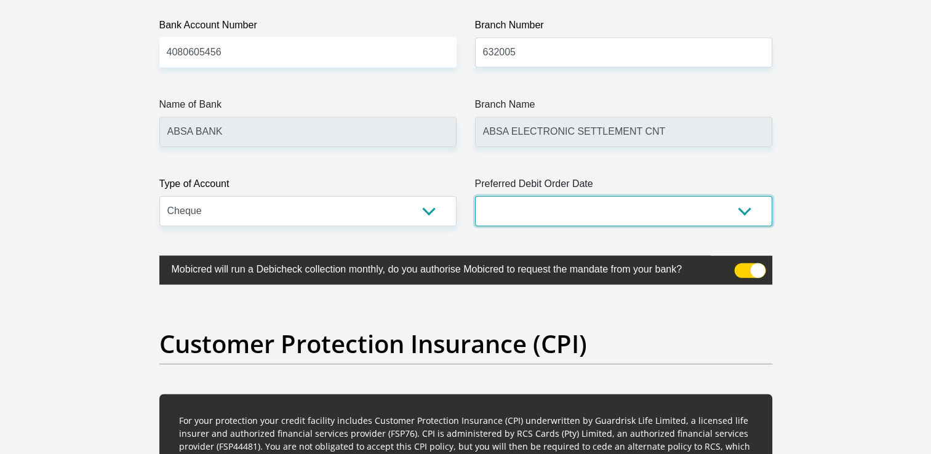
click at [739, 209] on select "1st 2nd 3rd 4th 5th 7th 18th 19th 20th 21st 22nd 23rd 24th 25th 26th 27th 28th …" at bounding box center [623, 211] width 297 height 30
select select "26"
click at [475, 196] on select "1st 2nd 3rd 4th 5th 7th 18th 19th 20th 21st 22nd 23rd 24th 25th 26th 27th 28th …" at bounding box center [623, 211] width 297 height 30
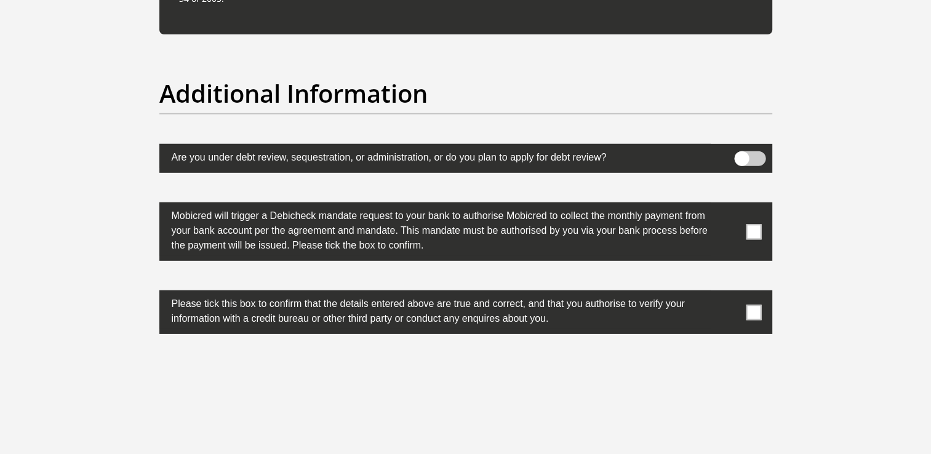
scroll to position [3794, 0]
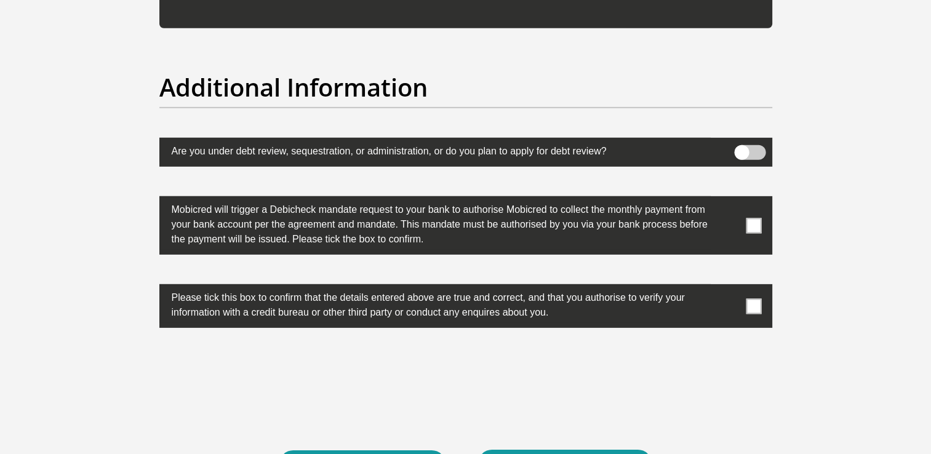
click at [753, 223] on span at bounding box center [753, 225] width 15 height 15
click at [730, 199] on input "checkbox" at bounding box center [730, 199] width 0 height 0
click at [755, 303] on span at bounding box center [753, 306] width 15 height 15
click at [730, 288] on input "checkbox" at bounding box center [730, 288] width 0 height 0
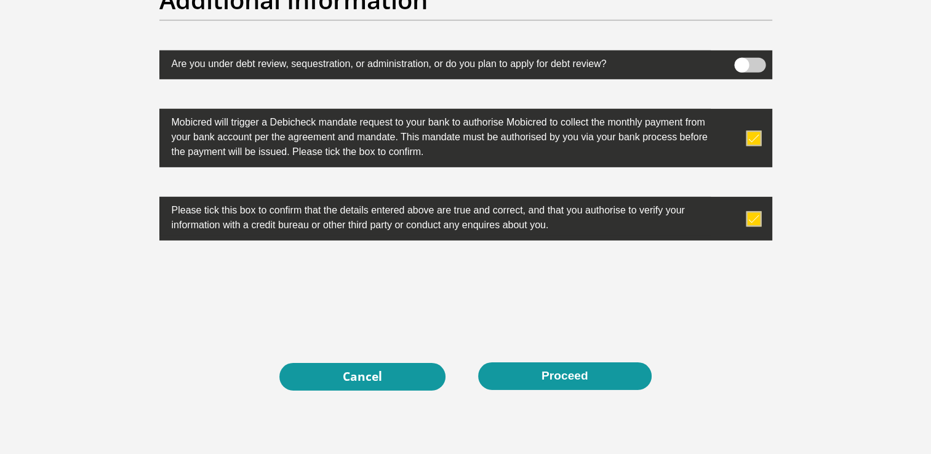
scroll to position [3881, 0]
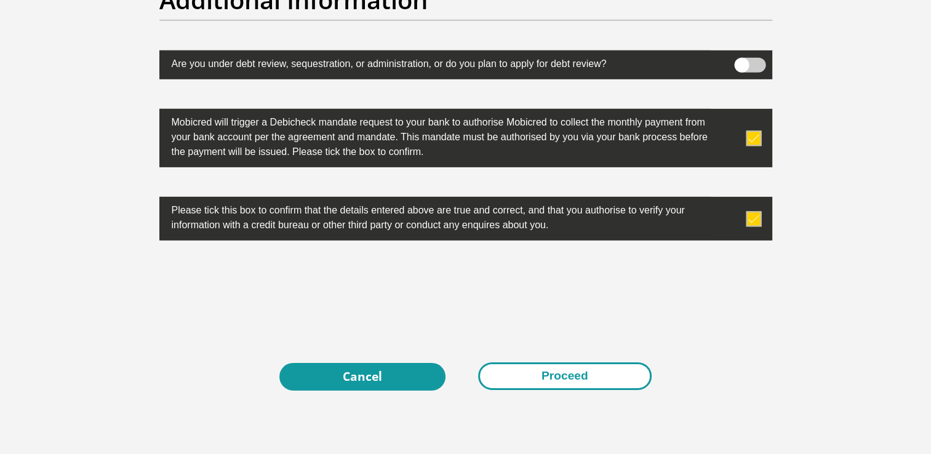
click at [544, 379] on button "Proceed" at bounding box center [565, 377] width 174 height 28
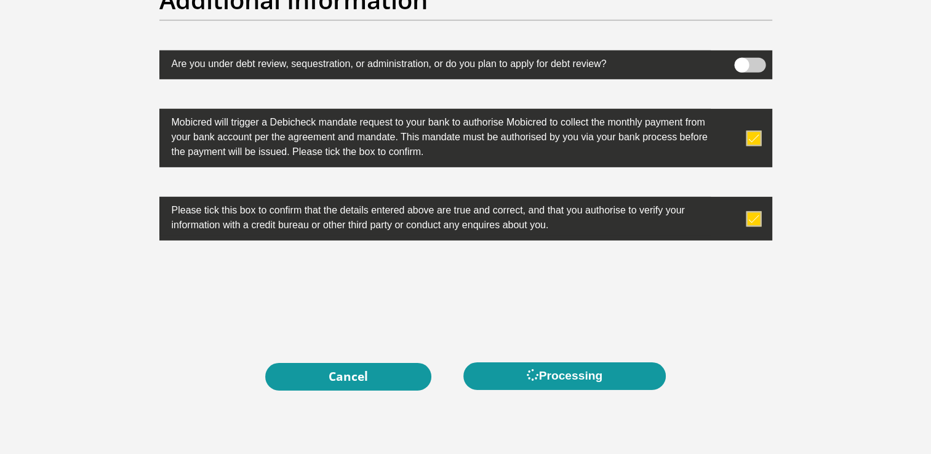
scroll to position [0, 0]
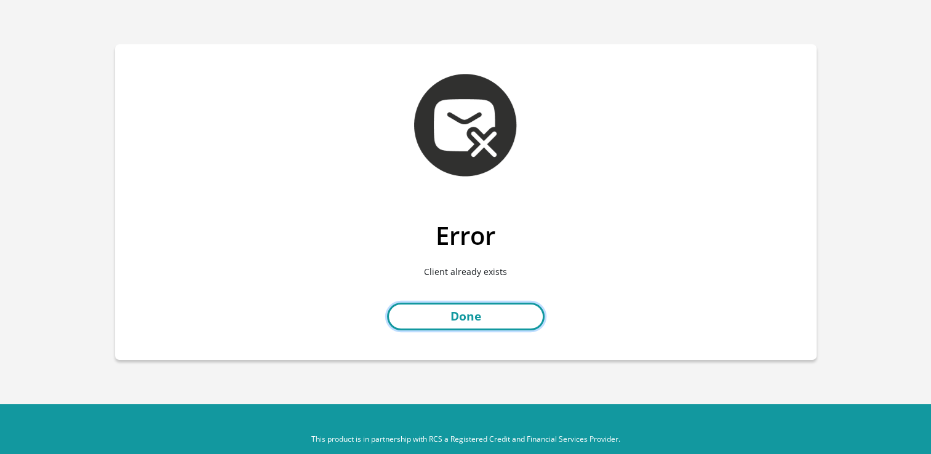
click at [455, 312] on link "Done" at bounding box center [466, 317] width 158 height 28
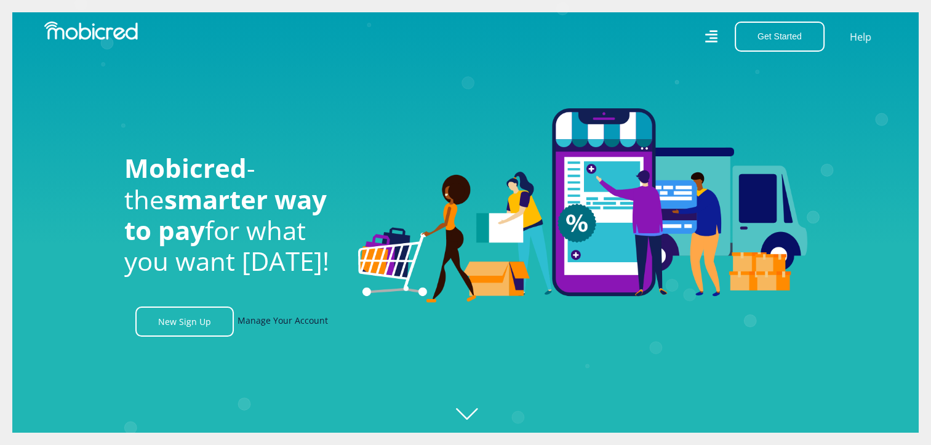
click at [278, 326] on link "Manage Your Account" at bounding box center [283, 322] width 90 height 30
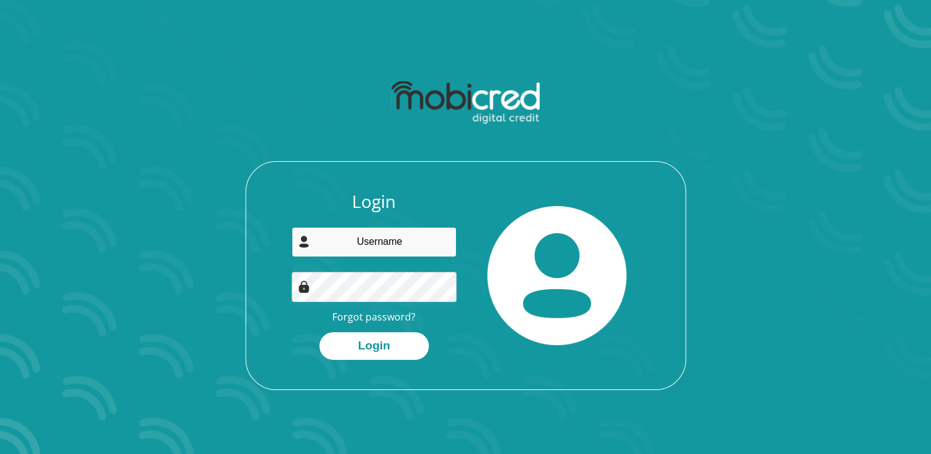
click at [374, 243] on input "email" at bounding box center [374, 242] width 165 height 30
type input "T"
type input "[EMAIL_ADDRESS][DOMAIN_NAME]"
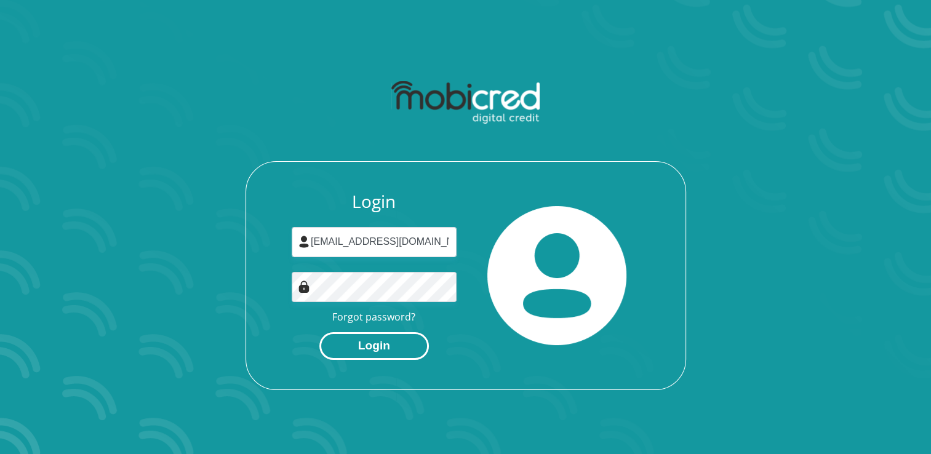
click at [379, 355] on button "Login" at bounding box center [375, 346] width 110 height 28
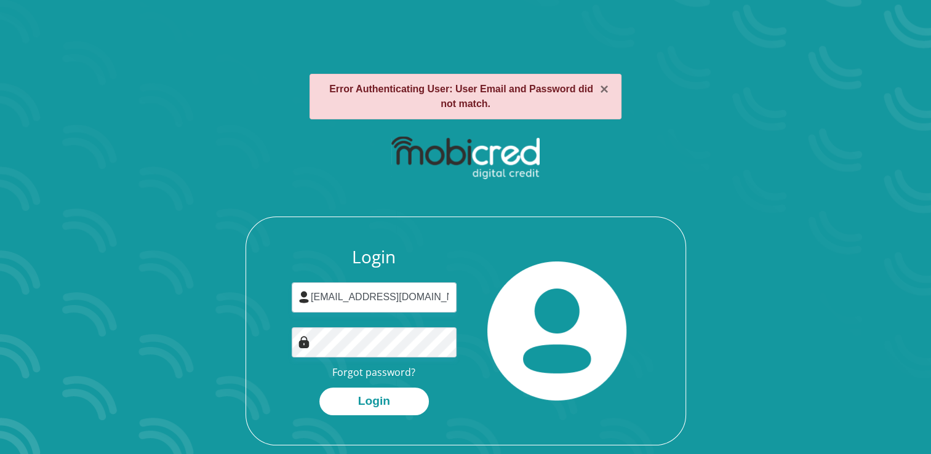
scroll to position [70, 0]
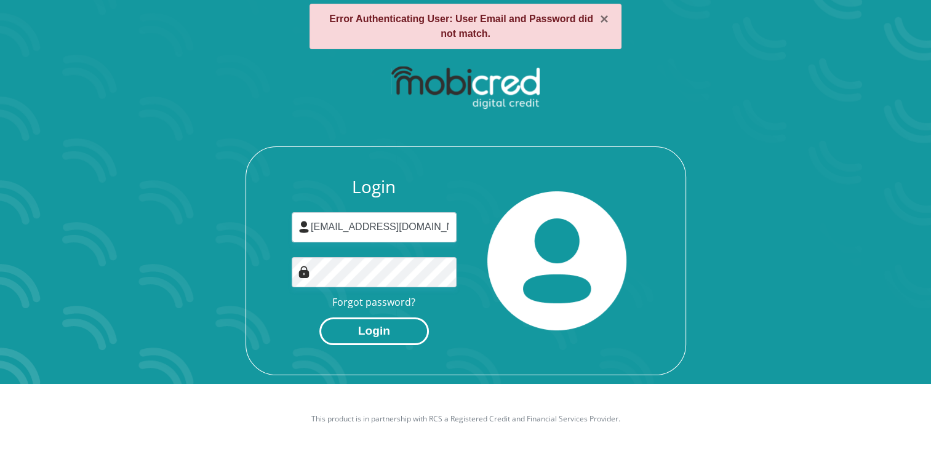
click at [368, 328] on button "Login" at bounding box center [375, 332] width 110 height 28
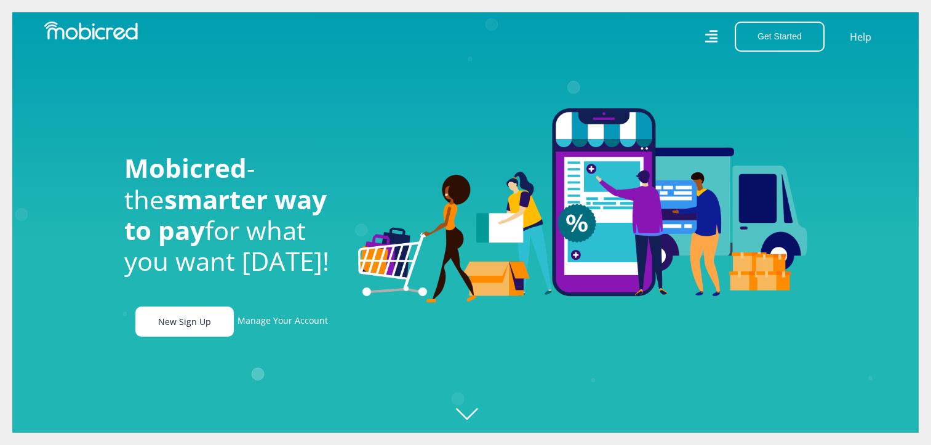
scroll to position [0, 877]
click at [180, 326] on link "New Sign Up" at bounding box center [184, 322] width 99 height 30
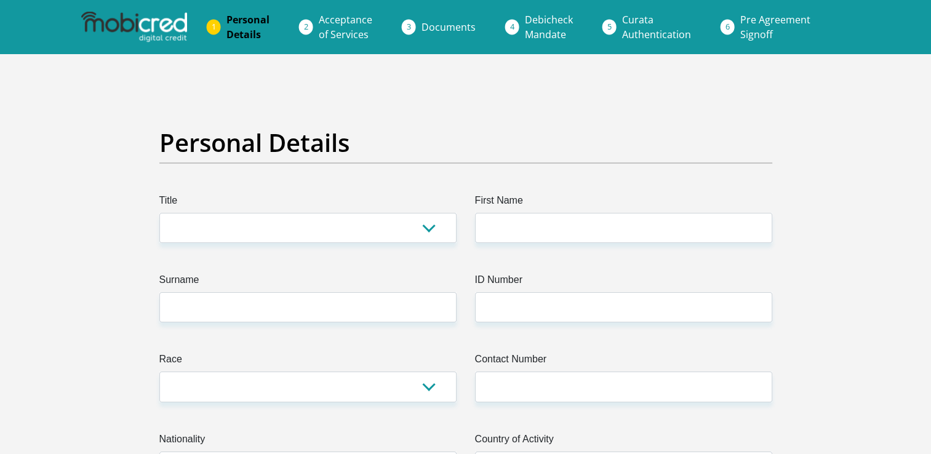
click at [331, 30] on span "Acceptance of Services" at bounding box center [346, 27] width 54 height 28
